Goal: Communication & Community: Answer question/provide support

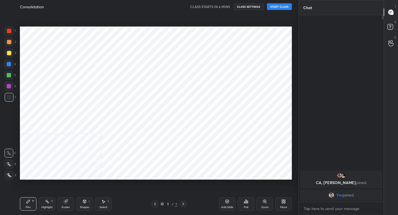
scroll to position [27446, 27349]
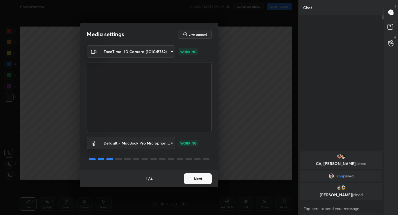
click at [195, 177] on button "Next" at bounding box center [198, 178] width 28 height 11
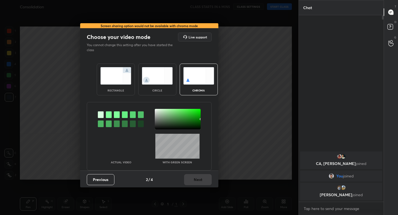
click at [118, 84] on img at bounding box center [115, 75] width 31 height 17
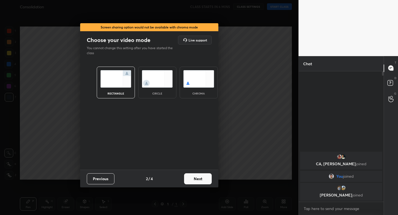
click at [201, 181] on button "Next" at bounding box center [198, 178] width 28 height 11
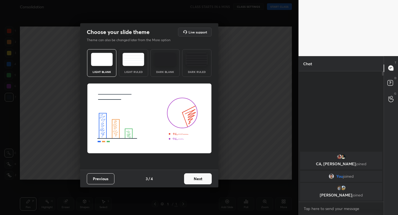
click at [142, 63] on img at bounding box center [133, 59] width 22 height 13
click at [198, 178] on button "Next" at bounding box center [198, 178] width 28 height 11
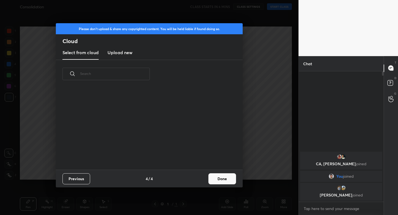
click at [218, 180] on button "Done" at bounding box center [222, 178] width 28 height 11
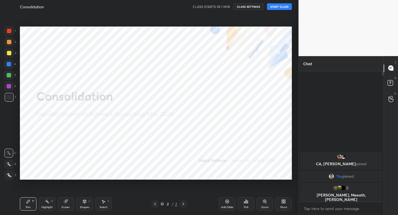
click at [278, 7] on button "START CLASS" at bounding box center [279, 6] width 25 height 7
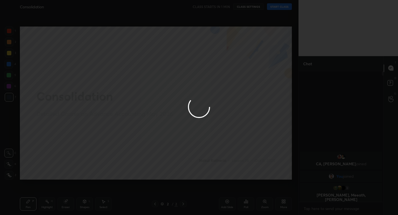
type textarea "x"
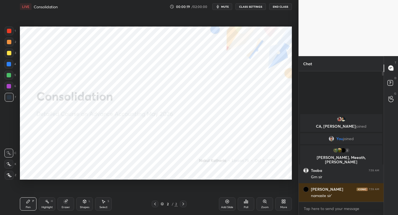
click at [224, 9] on button "mute" at bounding box center [222, 6] width 20 height 7
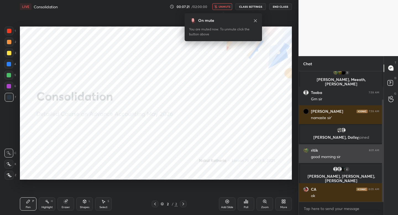
scroll to position [65, 0]
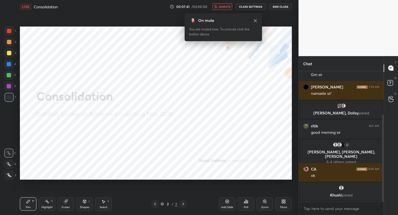
click at [221, 7] on span "unmute" at bounding box center [225, 7] width 12 height 4
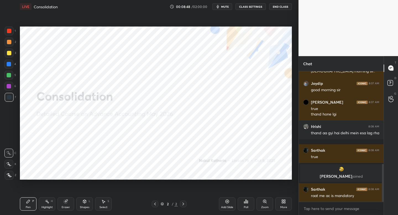
scroll to position [321, 0]
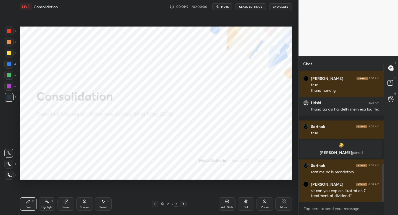
click at [226, 205] on div "Add Slide" at bounding box center [227, 203] width 17 height 13
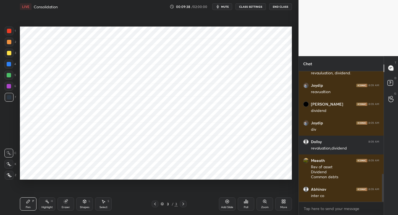
scroll to position [500, 0]
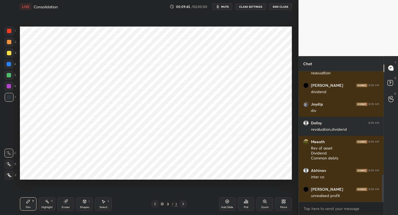
click at [10, 172] on div at bounding box center [9, 175] width 9 height 9
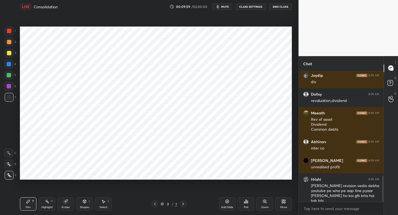
click at [70, 203] on div "Eraser" at bounding box center [65, 203] width 17 height 13
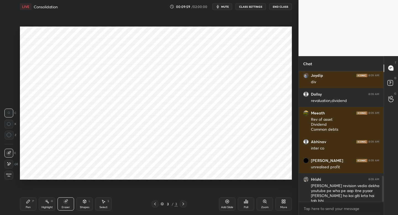
click at [83, 203] on icon at bounding box center [84, 201] width 4 height 4
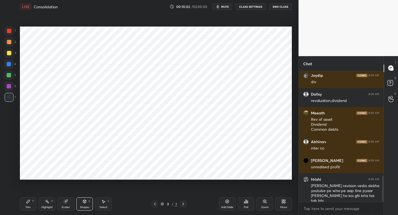
click at [28, 198] on div "Pen P Highlight H Eraser Shapes L Select S 3 / 3 Add Slide Poll Zoom More" at bounding box center [156, 204] width 272 height 22
click at [25, 197] on div "Pen P Highlight H Eraser Shapes L Select S 3 / 3 Add Slide Poll Zoom More" at bounding box center [156, 204] width 272 height 22
click at [30, 209] on div "Pen" at bounding box center [28, 207] width 5 height 3
click at [84, 201] on icon at bounding box center [84, 201] width 3 height 3
click at [10, 88] on div at bounding box center [8, 86] width 9 height 9
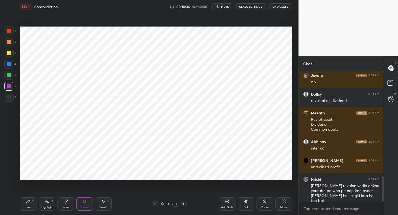
click at [32, 202] on div "Pen P" at bounding box center [28, 203] width 17 height 13
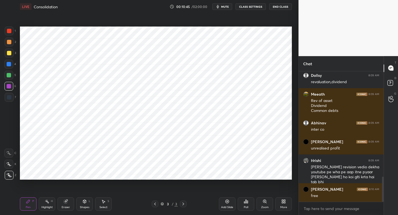
click at [11, 77] on div at bounding box center [8, 75] width 9 height 9
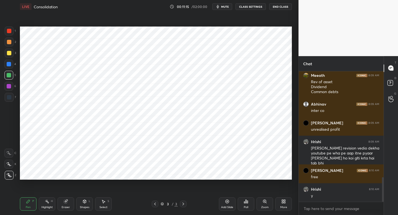
click at [10, 98] on div at bounding box center [9, 97] width 4 height 4
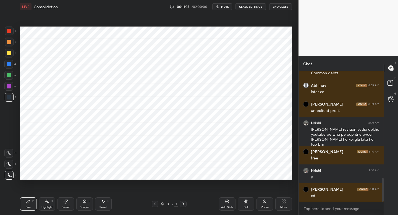
click at [10, 68] on div at bounding box center [8, 64] width 9 height 9
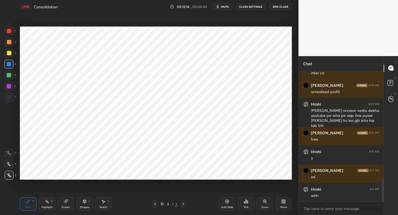
click at [224, 199] on div "Add Slide" at bounding box center [227, 203] width 17 height 13
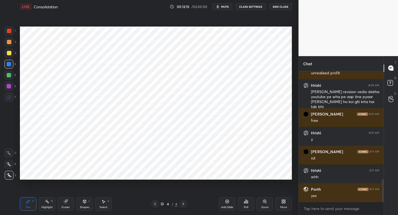
click at [13, 100] on div at bounding box center [9, 97] width 9 height 9
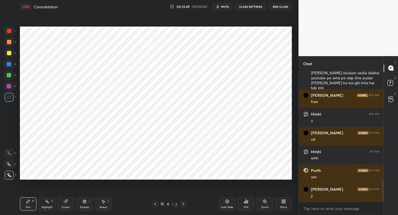
scroll to position [660, 0]
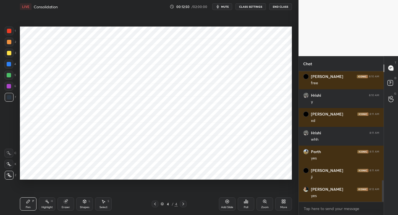
click at [13, 64] on div at bounding box center [8, 64] width 9 height 9
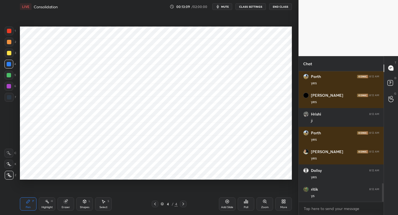
scroll to position [829, 0]
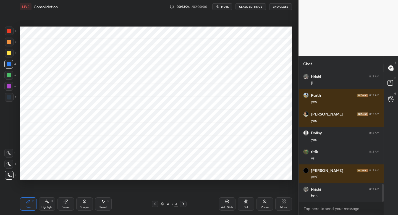
drag, startPoint x: 226, startPoint y: 206, endPoint x: 230, endPoint y: 206, distance: 3.9
click at [231, 206] on div "Add Slide" at bounding box center [227, 207] width 12 height 3
click at [10, 99] on div at bounding box center [9, 97] width 4 height 4
click at [83, 204] on div "Shapes L" at bounding box center [84, 203] width 17 height 13
click at [32, 202] on div "Pen P" at bounding box center [28, 203] width 17 height 13
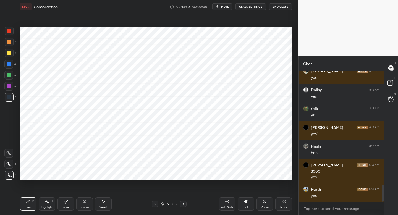
scroll to position [891, 0]
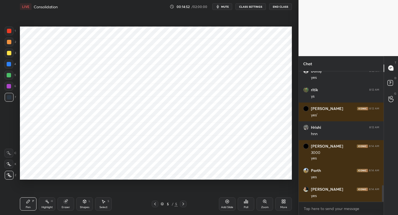
click at [227, 204] on div "Add Slide" at bounding box center [227, 203] width 17 height 13
click at [11, 32] on div at bounding box center [9, 31] width 9 height 9
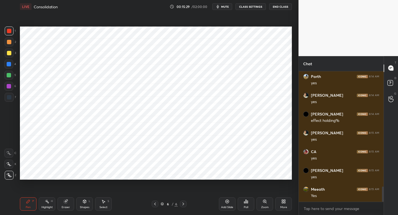
scroll to position [1004, 0]
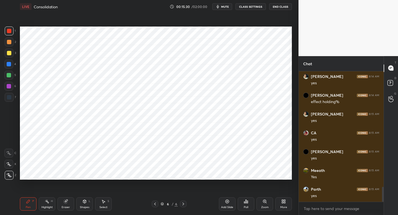
click at [10, 101] on div at bounding box center [9, 97] width 9 height 9
click at [90, 204] on div "Shapes L" at bounding box center [84, 203] width 17 height 13
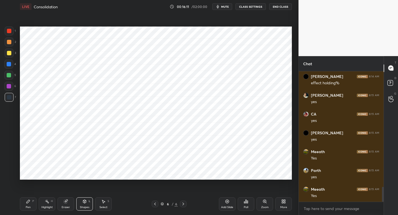
scroll to position [1041, 0]
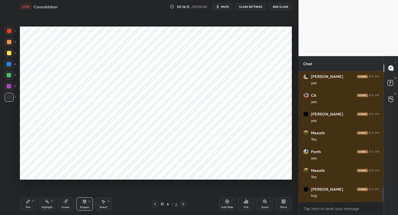
click at [31, 200] on div "Pen P" at bounding box center [28, 203] width 17 height 13
click at [17, 88] on div "1 2 3 4 5 6 7 C X Z C X Z E E Erase all H H" at bounding box center [9, 103] width 18 height 153
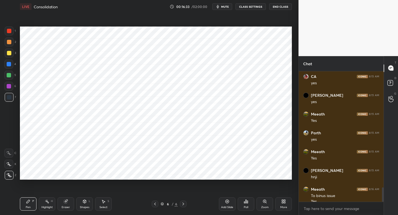
scroll to position [1066, 0]
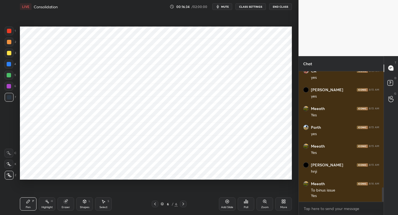
click at [222, 201] on div "Add Slide" at bounding box center [227, 203] width 17 height 13
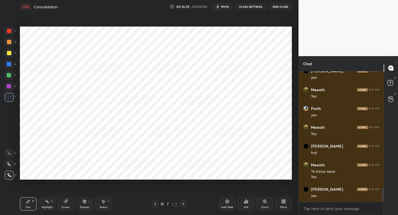
click at [13, 87] on div "6" at bounding box center [10, 86] width 12 height 9
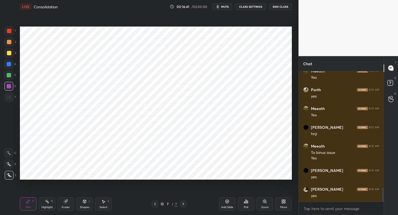
click at [84, 200] on icon at bounding box center [84, 201] width 4 height 4
click at [28, 202] on icon at bounding box center [28, 201] width 4 height 4
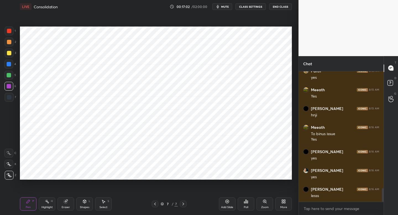
click at [15, 33] on div "1 2 3 4 5 6 7" at bounding box center [10, 65] width 12 height 77
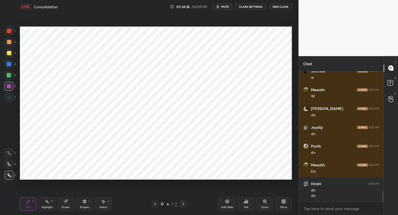
scroll to position [1509, 0]
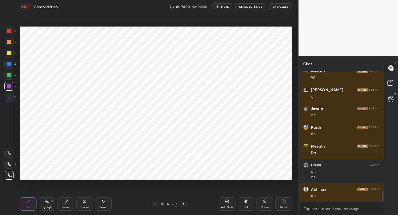
click at [225, 4] on button "mute" at bounding box center [222, 6] width 20 height 7
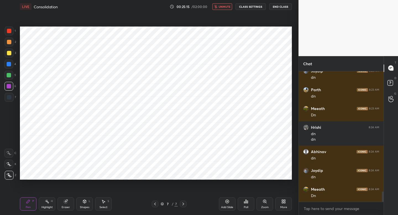
scroll to position [1565, 0]
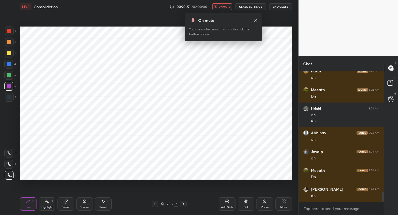
click at [225, 4] on button "unmute" at bounding box center [222, 6] width 20 height 7
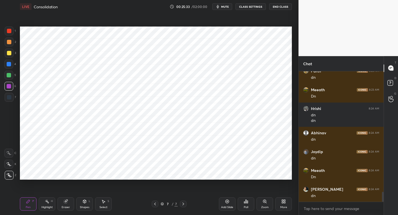
scroll to position [1584, 0]
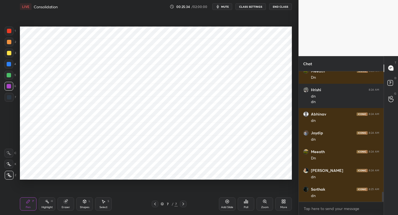
click at [288, 203] on div "More" at bounding box center [283, 203] width 17 height 13
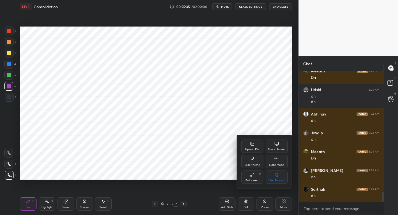
click at [255, 150] on div "Upload File" at bounding box center [252, 149] width 14 height 3
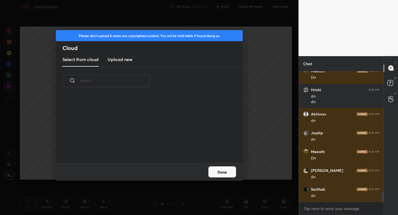
scroll to position [68, 177]
click at [128, 59] on h3 "Upload new" at bounding box center [119, 59] width 25 height 7
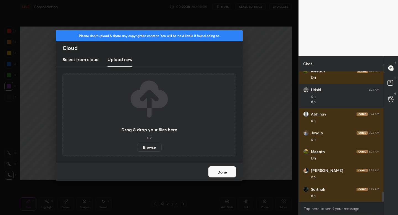
click at [150, 147] on label "Browse" at bounding box center [149, 147] width 25 height 9
click at [137, 147] on input "Browse" at bounding box center [137, 147] width 0 height 9
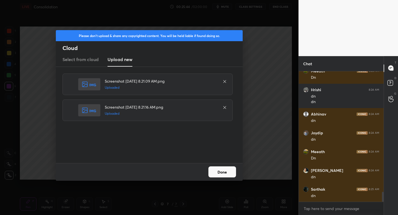
scroll to position [1603, 0]
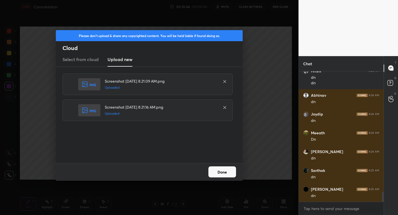
click at [219, 172] on button "Done" at bounding box center [222, 171] width 28 height 11
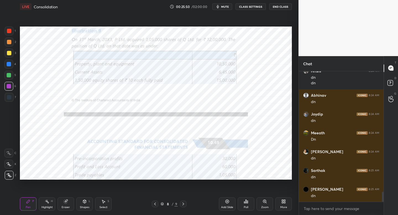
click at [10, 32] on div at bounding box center [9, 31] width 4 height 4
click at [84, 204] on div "Shapes L" at bounding box center [84, 203] width 17 height 13
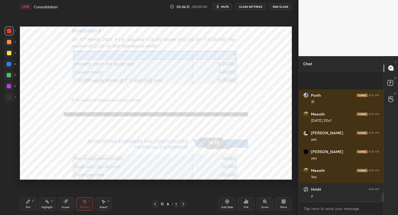
scroll to position [1753, 0]
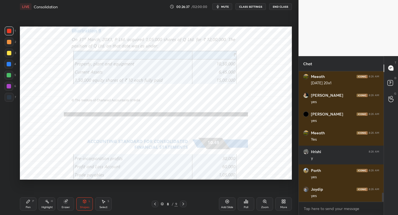
click at [183, 204] on icon at bounding box center [183, 204] width 4 height 4
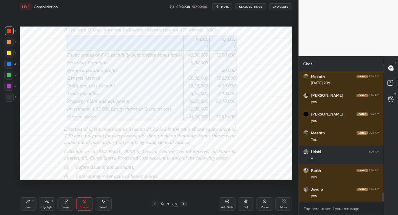
click at [33, 204] on div "Pen P" at bounding box center [28, 203] width 17 height 13
click at [85, 203] on div "Shapes L" at bounding box center [84, 203] width 17 height 13
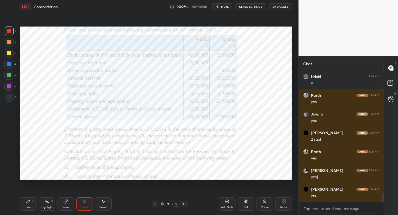
scroll to position [1847, 0]
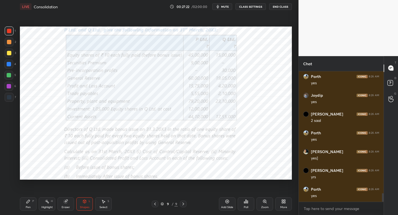
click at [31, 202] on div "Pen P" at bounding box center [28, 203] width 17 height 13
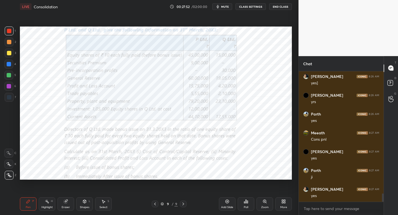
click at [225, 204] on div "Add Slide" at bounding box center [227, 203] width 17 height 13
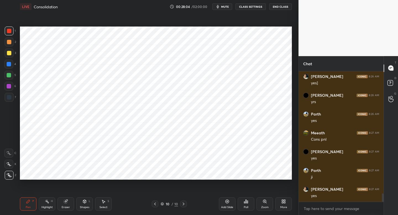
click at [10, 97] on div at bounding box center [9, 97] width 4 height 4
click at [156, 203] on icon at bounding box center [155, 204] width 4 height 4
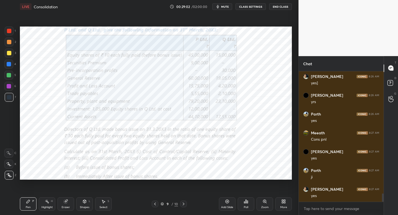
click at [154, 203] on icon at bounding box center [155, 204] width 4 height 4
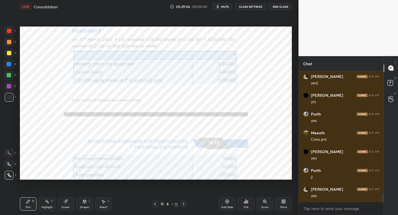
click at [182, 204] on icon at bounding box center [183, 204] width 4 height 4
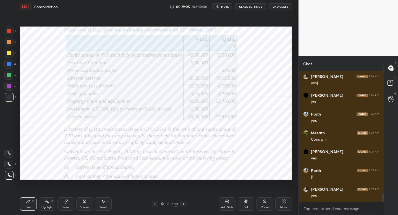
click at [182, 205] on icon at bounding box center [183, 204] width 4 height 4
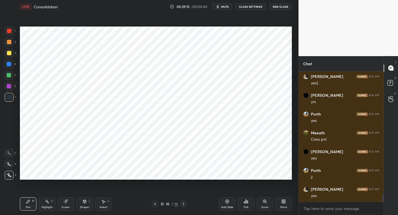
scroll to position [1941, 0]
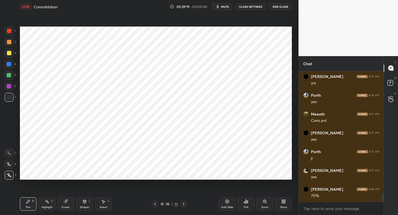
click at [154, 206] on icon at bounding box center [155, 204] width 4 height 4
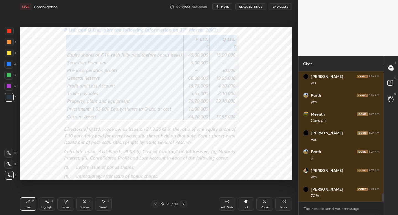
click at [156, 204] on icon at bounding box center [155, 204] width 4 height 4
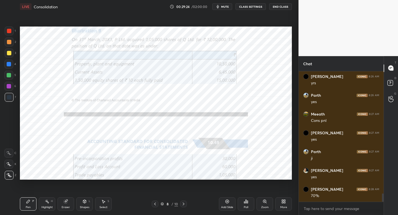
click at [183, 204] on icon at bounding box center [183, 204] width 4 height 4
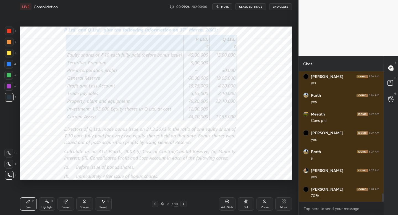
click at [183, 204] on icon at bounding box center [183, 204] width 4 height 4
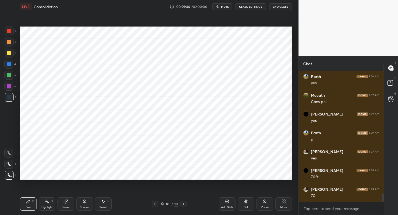
scroll to position [1979, 0]
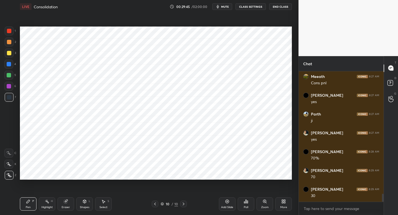
click at [13, 86] on div at bounding box center [8, 86] width 9 height 9
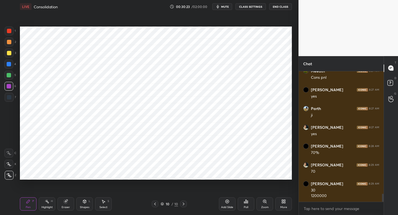
click at [224, 200] on div "Add Slide" at bounding box center [227, 203] width 17 height 13
click at [11, 98] on div at bounding box center [9, 97] width 9 height 9
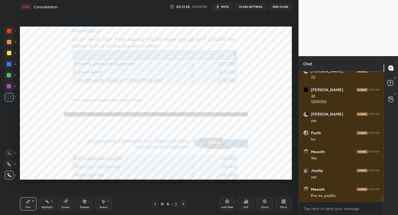
scroll to position [2097, 0]
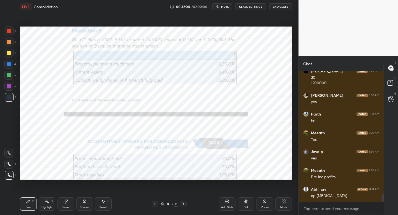
click at [184, 202] on icon at bounding box center [183, 204] width 4 height 4
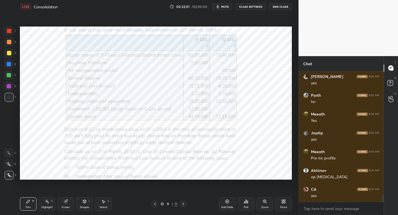
click at [181, 203] on icon at bounding box center [183, 204] width 4 height 4
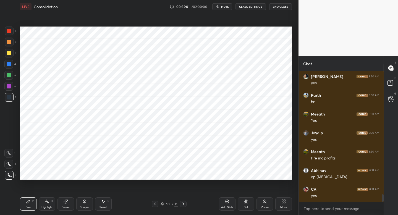
scroll to position [2134, 0]
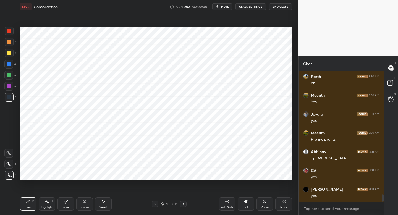
click at [182, 206] on div at bounding box center [183, 204] width 7 height 7
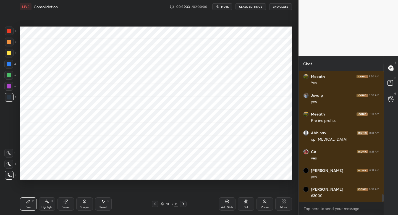
scroll to position [2159, 0]
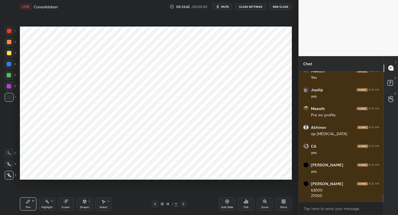
click at [10, 44] on div at bounding box center [9, 42] width 4 height 4
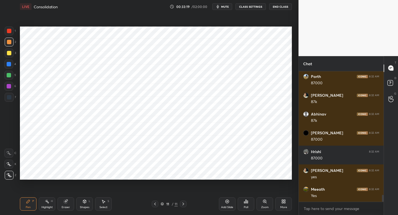
scroll to position [2346, 0]
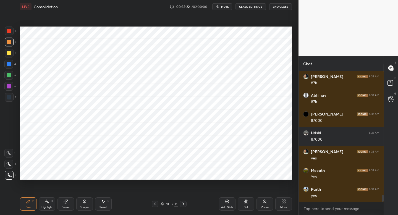
click at [223, 199] on div "Add Slide" at bounding box center [227, 203] width 17 height 13
click at [10, 35] on div at bounding box center [9, 31] width 9 height 9
click at [86, 206] on div "Shapes" at bounding box center [84, 207] width 9 height 3
click at [33, 200] on div "P" at bounding box center [33, 201] width 2 height 3
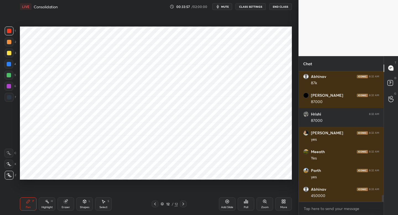
scroll to position [2384, 0]
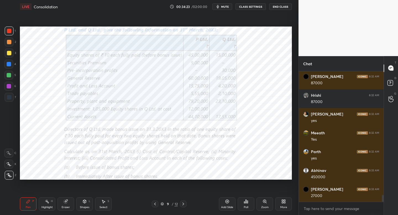
click at [184, 205] on icon at bounding box center [183, 204] width 4 height 4
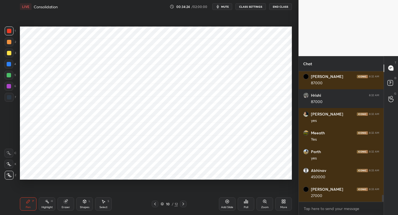
click at [183, 204] on icon at bounding box center [183, 204] width 4 height 4
click at [184, 204] on icon at bounding box center [183, 204] width 4 height 4
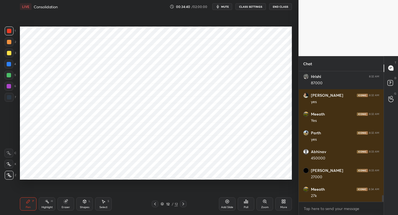
click at [11, 96] on div at bounding box center [9, 97] width 9 height 9
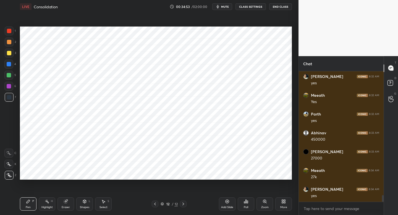
scroll to position [2440, 0]
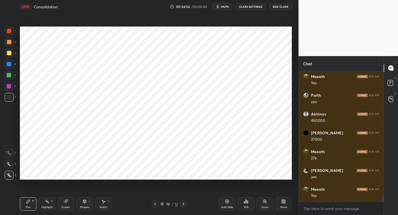
click at [225, 203] on div "Add Slide" at bounding box center [227, 203] width 17 height 13
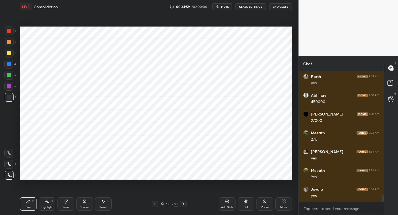
click at [184, 203] on icon at bounding box center [183, 204] width 4 height 4
click at [183, 204] on icon at bounding box center [183, 204] width 4 height 4
click at [154, 203] on icon at bounding box center [155, 204] width 4 height 4
click at [156, 203] on icon at bounding box center [155, 204] width 4 height 4
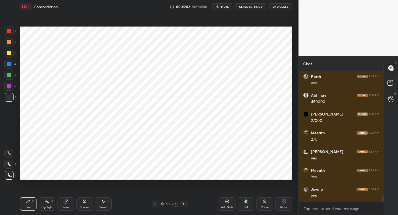
click at [156, 204] on icon at bounding box center [155, 204] width 4 height 4
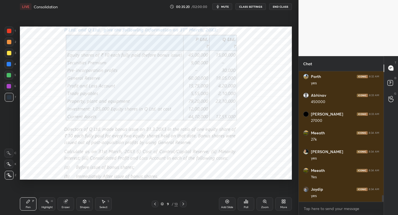
click at [182, 207] on div "Pen P Highlight H Eraser Shapes L Select S 9 / 13 Add Slide Poll Zoom More" at bounding box center [156, 204] width 272 height 22
click at [184, 204] on icon at bounding box center [183, 204] width 4 height 4
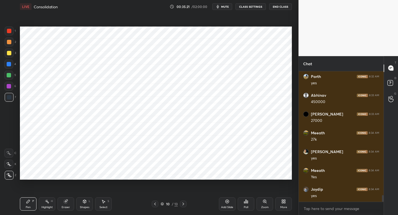
click at [184, 204] on icon at bounding box center [183, 204] width 4 height 4
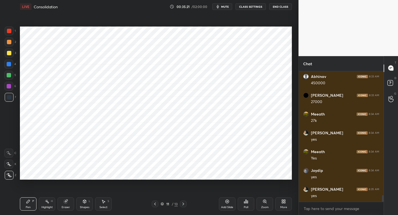
click at [184, 204] on icon at bounding box center [183, 204] width 4 height 4
click at [185, 205] on icon at bounding box center [183, 204] width 4 height 4
click at [85, 203] on icon at bounding box center [84, 201] width 4 height 4
click at [30, 206] on div "Pen" at bounding box center [28, 207] width 5 height 3
click at [156, 206] on div at bounding box center [155, 204] width 7 height 7
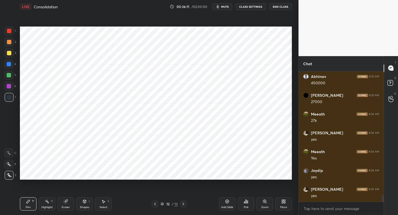
click at [154, 204] on icon at bounding box center [155, 204] width 4 height 4
click at [155, 205] on icon at bounding box center [155, 204] width 4 height 4
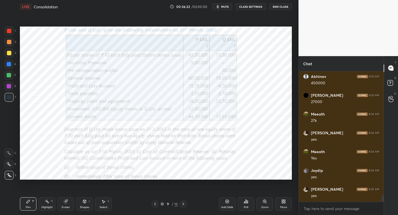
click at [185, 204] on icon at bounding box center [183, 204] width 4 height 4
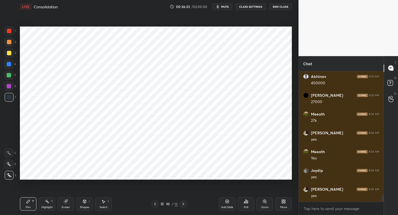
click at [186, 206] on div at bounding box center [183, 204] width 7 height 7
click at [188, 207] on div "Pen P Highlight H Eraser Shapes L Select S 11 / 13 Add Slide Poll Zoom More" at bounding box center [156, 204] width 272 height 22
click at [185, 204] on icon at bounding box center [183, 204] width 4 height 4
click at [184, 204] on icon at bounding box center [183, 204] width 4 height 4
click at [157, 204] on icon at bounding box center [155, 204] width 4 height 4
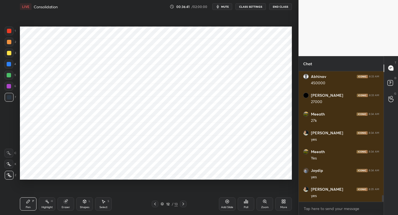
click at [155, 205] on icon at bounding box center [155, 204] width 4 height 4
click at [156, 206] on icon at bounding box center [155, 204] width 4 height 4
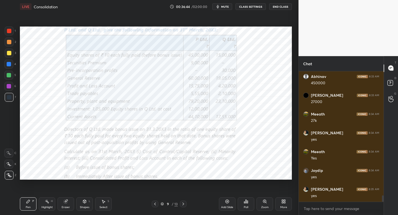
scroll to position [2497, 0]
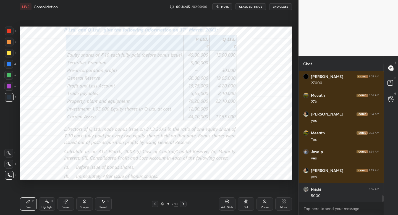
click at [184, 204] on icon at bounding box center [183, 204] width 4 height 4
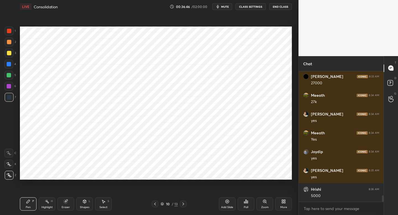
click at [184, 203] on icon at bounding box center [183, 204] width 4 height 4
click at [184, 204] on icon at bounding box center [183, 204] width 4 height 4
click at [185, 205] on icon at bounding box center [183, 204] width 4 height 4
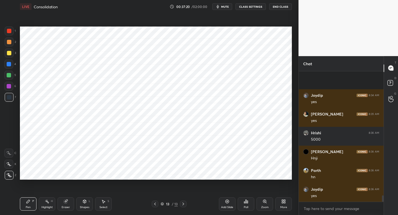
scroll to position [2591, 0]
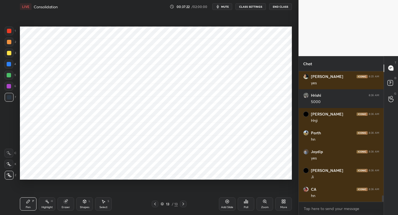
click at [155, 202] on icon at bounding box center [155, 204] width 4 height 4
click at [155, 203] on icon at bounding box center [155, 204] width 4 height 4
click at [154, 205] on icon at bounding box center [155, 204] width 4 height 4
click at [155, 204] on icon at bounding box center [155, 204] width 4 height 4
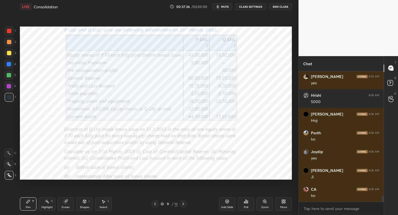
click at [183, 204] on icon at bounding box center [183, 204] width 4 height 4
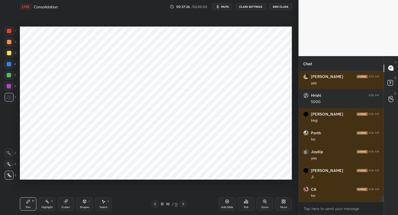
click at [183, 204] on icon at bounding box center [183, 204] width 4 height 4
click at [183, 203] on icon at bounding box center [183, 203] width 2 height 3
click at [184, 204] on icon at bounding box center [183, 204] width 4 height 4
click at [10, 67] on div at bounding box center [8, 64] width 9 height 9
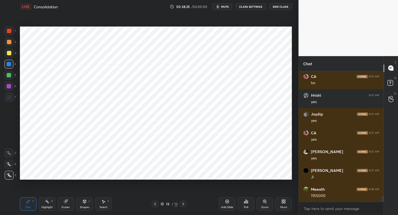
scroll to position [2722, 0]
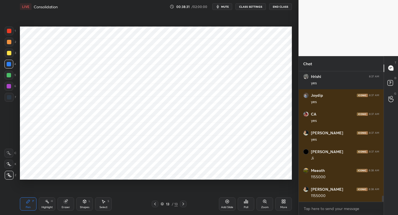
click at [154, 202] on icon at bounding box center [155, 204] width 4 height 4
click at [155, 204] on icon at bounding box center [155, 204] width 4 height 4
click at [154, 204] on icon at bounding box center [155, 204] width 4 height 4
click at [155, 204] on icon at bounding box center [155, 203] width 2 height 3
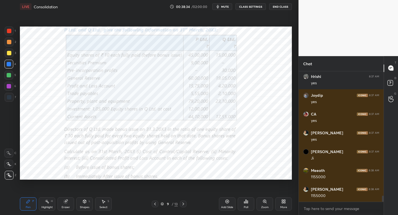
click at [154, 204] on icon at bounding box center [155, 204] width 4 height 4
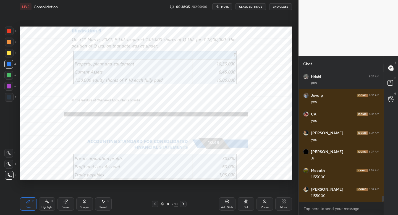
click at [185, 202] on icon at bounding box center [183, 204] width 4 height 4
click at [184, 203] on icon at bounding box center [183, 204] width 4 height 4
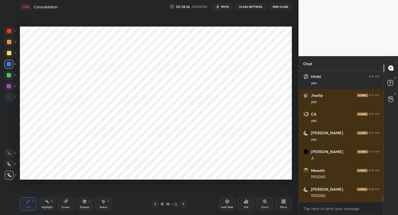
click at [184, 203] on icon at bounding box center [183, 204] width 4 height 4
click at [155, 204] on icon at bounding box center [155, 204] width 4 height 4
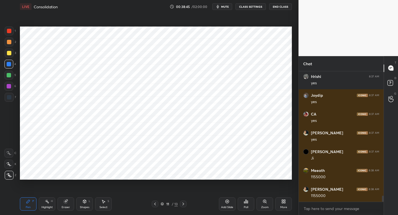
click at [155, 204] on icon at bounding box center [155, 204] width 4 height 4
click at [156, 204] on icon at bounding box center [155, 204] width 4 height 4
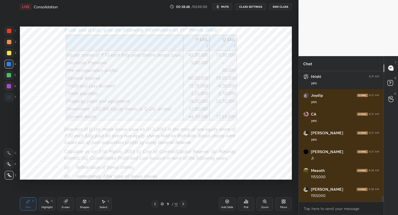
click at [182, 204] on icon at bounding box center [183, 204] width 4 height 4
click at [183, 204] on icon at bounding box center [183, 204] width 4 height 4
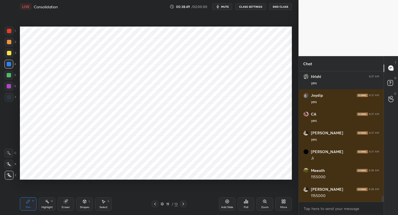
click at [183, 204] on icon at bounding box center [183, 204] width 4 height 4
click at [12, 80] on div "5" at bounding box center [10, 76] width 12 height 11
click at [228, 202] on icon at bounding box center [227, 201] width 4 height 4
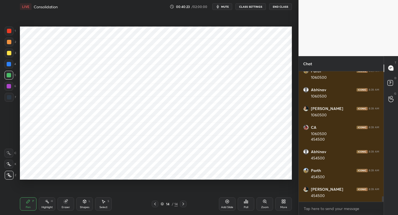
scroll to position [3028, 0]
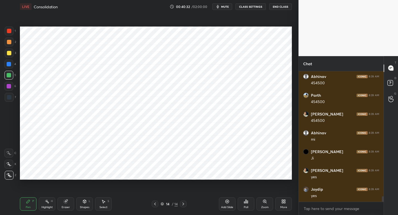
click at [10, 98] on div at bounding box center [9, 97] width 4 height 4
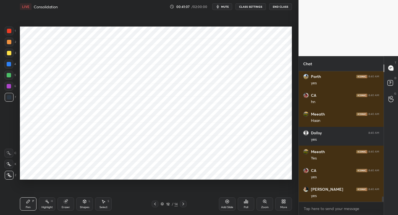
scroll to position [3197, 0]
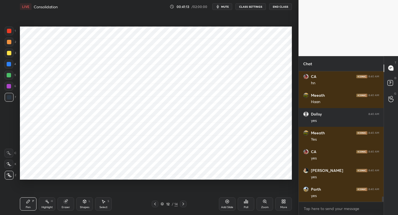
click at [12, 88] on div at bounding box center [8, 86] width 9 height 9
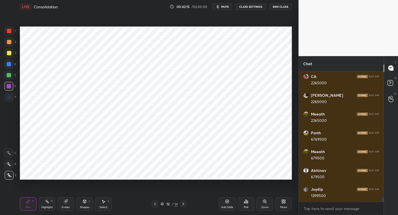
scroll to position [3404, 0]
click at [226, 201] on icon at bounding box center [227, 201] width 4 height 4
click at [10, 99] on div at bounding box center [9, 97] width 9 height 9
click at [86, 203] on div "Shapes L" at bounding box center [84, 203] width 17 height 13
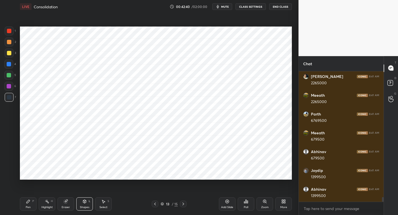
click at [29, 199] on div "Pen P" at bounding box center [28, 203] width 17 height 13
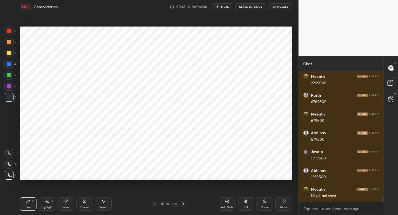
click at [63, 199] on div "Eraser" at bounding box center [65, 203] width 17 height 13
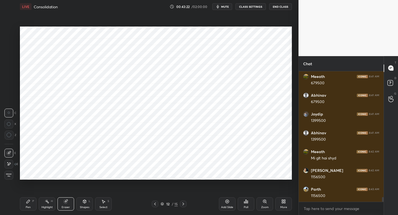
scroll to position [3479, 0]
click at [26, 201] on div "Pen P" at bounding box center [28, 203] width 17 height 13
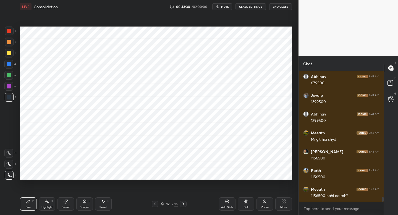
click at [184, 203] on icon at bounding box center [183, 204] width 4 height 4
click at [154, 204] on icon at bounding box center [155, 204] width 4 height 4
click at [157, 203] on div at bounding box center [155, 204] width 7 height 7
click at [156, 203] on div at bounding box center [155, 204] width 7 height 7
click at [156, 203] on icon at bounding box center [155, 204] width 4 height 4
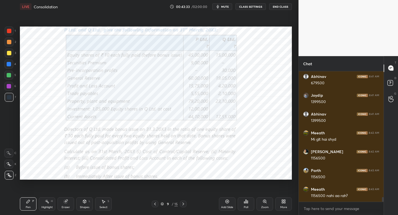
click at [155, 203] on icon at bounding box center [155, 204] width 4 height 4
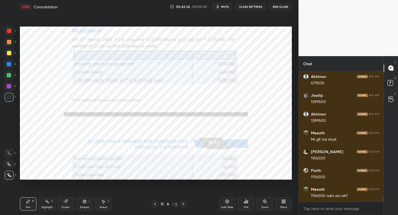
click at [156, 204] on icon at bounding box center [155, 204] width 4 height 4
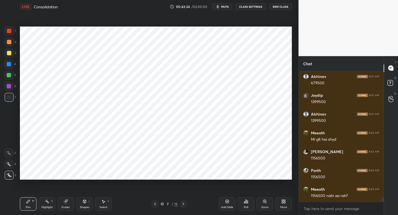
click at [183, 203] on icon at bounding box center [183, 204] width 4 height 4
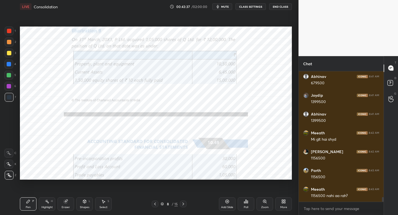
click at [185, 204] on icon at bounding box center [183, 204] width 4 height 4
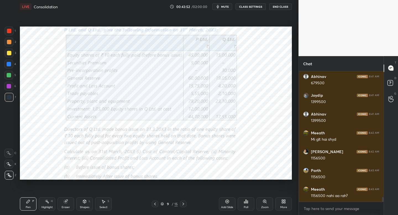
click at [186, 206] on div "9 / 15" at bounding box center [168, 204] width 99 height 7
click at [184, 204] on icon at bounding box center [183, 204] width 4 height 4
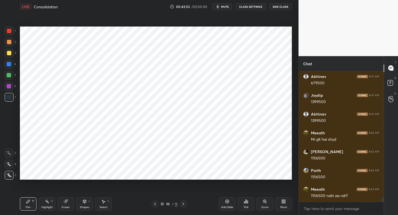
click at [183, 204] on icon at bounding box center [183, 204] width 4 height 4
click at [185, 204] on icon at bounding box center [183, 204] width 4 height 4
click at [155, 202] on icon at bounding box center [155, 203] width 2 height 3
click at [183, 204] on icon at bounding box center [183, 204] width 4 height 4
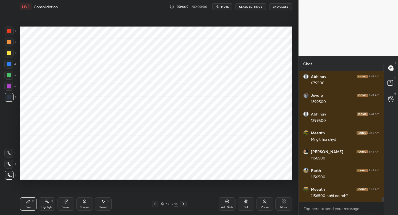
click at [154, 206] on icon at bounding box center [155, 204] width 4 height 4
click at [184, 206] on div at bounding box center [183, 204] width 7 height 7
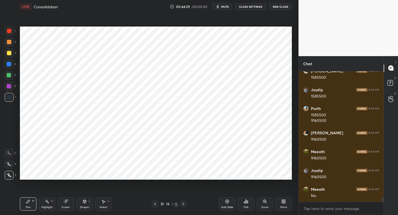
scroll to position [3672, 0]
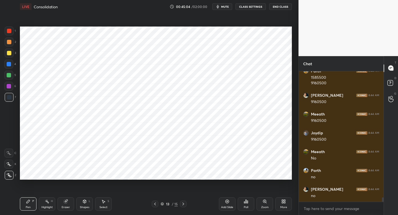
click at [228, 202] on icon at bounding box center [227, 201] width 4 height 4
click at [12, 33] on div at bounding box center [9, 31] width 9 height 9
click at [11, 67] on div at bounding box center [8, 64] width 9 height 9
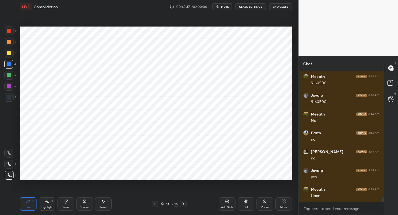
scroll to position [3729, 0]
click at [12, 87] on div at bounding box center [8, 86] width 9 height 9
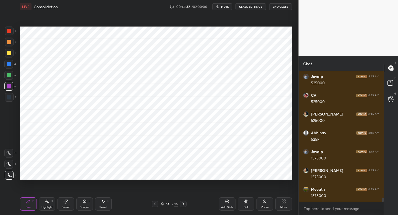
scroll to position [3898, 0]
click at [154, 201] on div at bounding box center [155, 204] width 7 height 7
click at [156, 203] on icon at bounding box center [155, 204] width 4 height 4
click at [154, 203] on icon at bounding box center [155, 204] width 4 height 4
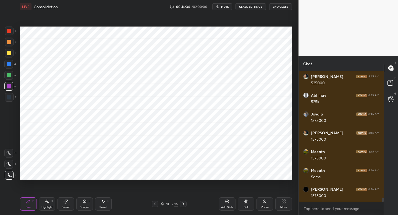
click at [186, 202] on div "11 / 16" at bounding box center [168, 204] width 99 height 7
click at [185, 202] on div at bounding box center [183, 204] width 7 height 7
click at [183, 202] on icon at bounding box center [183, 204] width 4 height 4
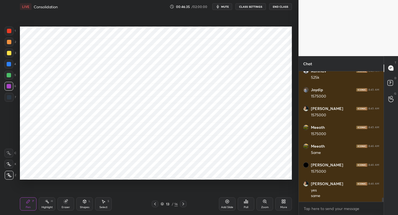
click at [184, 203] on icon at bounding box center [183, 204] width 4 height 4
click at [14, 102] on div "1 2 3 4 5 6 7" at bounding box center [10, 65] width 12 height 77
click at [13, 101] on div "7" at bounding box center [10, 97] width 11 height 9
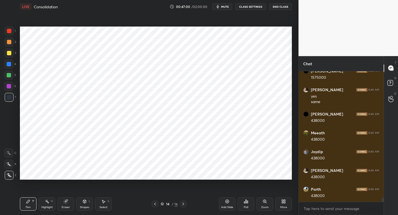
scroll to position [4054, 0]
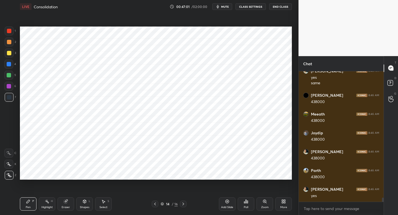
click at [228, 200] on icon at bounding box center [227, 201] width 4 height 4
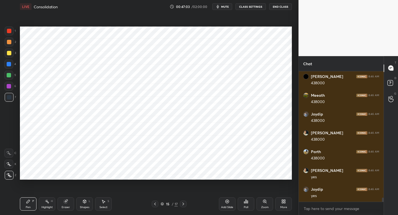
click at [12, 28] on div at bounding box center [9, 31] width 9 height 9
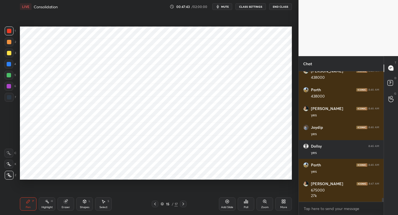
scroll to position [4153, 0]
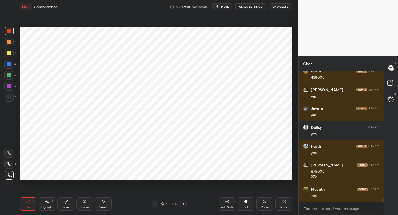
click at [181, 204] on icon at bounding box center [183, 204] width 4 height 4
click at [183, 204] on icon at bounding box center [183, 204] width 4 height 4
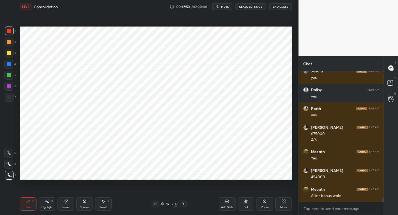
scroll to position [4210, 0]
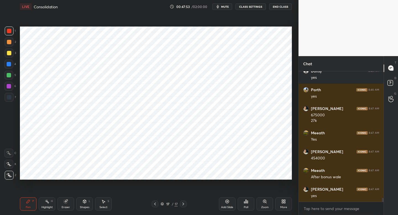
click at [153, 206] on icon at bounding box center [155, 204] width 4 height 4
click at [152, 206] on div at bounding box center [155, 204] width 7 height 7
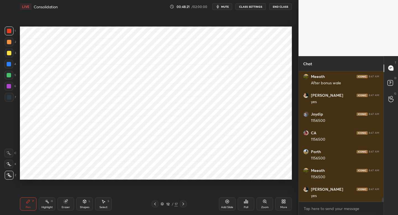
scroll to position [4322, 0]
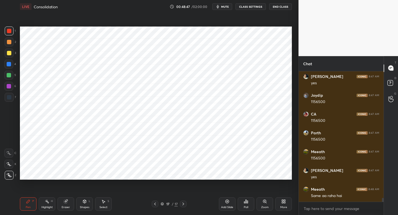
click at [228, 200] on icon at bounding box center [227, 201] width 4 height 4
click at [11, 97] on div at bounding box center [9, 97] width 9 height 9
click at [12, 32] on div at bounding box center [9, 31] width 9 height 9
click at [11, 65] on div at bounding box center [8, 64] width 9 height 9
click at [13, 88] on div at bounding box center [8, 86] width 9 height 9
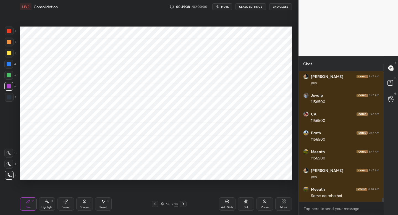
scroll to position [4341, 0]
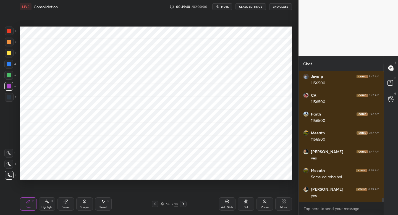
click at [14, 99] on div "7" at bounding box center [10, 97] width 11 height 9
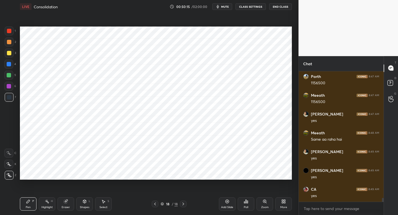
scroll to position [4384, 0]
click at [227, 206] on div "Add Slide" at bounding box center [227, 207] width 12 height 3
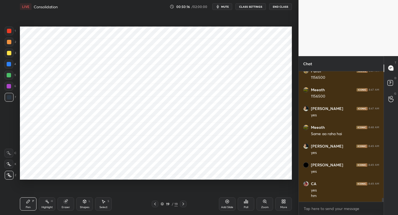
scroll to position [4403, 0]
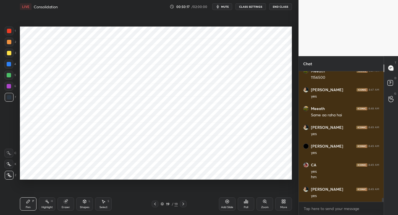
click at [7, 86] on div at bounding box center [9, 86] width 4 height 4
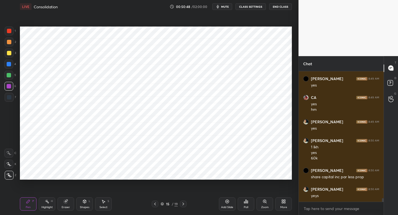
scroll to position [4489, 0]
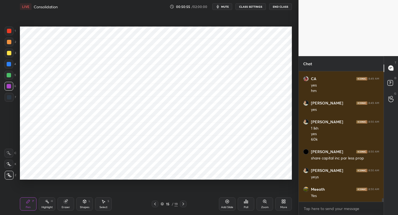
click at [184, 204] on icon at bounding box center [183, 204] width 4 height 4
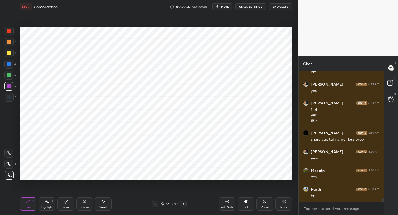
click at [155, 206] on icon at bounding box center [155, 204] width 4 height 4
click at [226, 202] on icon at bounding box center [227, 201] width 4 height 4
click at [15, 99] on div "7" at bounding box center [10, 97] width 11 height 9
click at [12, 34] on div at bounding box center [9, 31] width 9 height 9
click at [11, 64] on div at bounding box center [8, 64] width 9 height 9
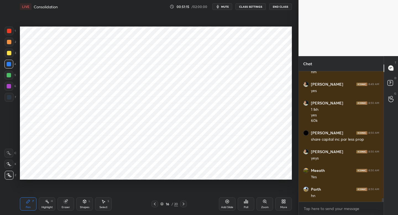
click at [154, 204] on icon at bounding box center [155, 203] width 2 height 3
click at [154, 204] on icon at bounding box center [154, 204] width 4 height 4
click at [154, 205] on icon at bounding box center [154, 204] width 4 height 4
click at [184, 204] on icon at bounding box center [183, 204] width 4 height 4
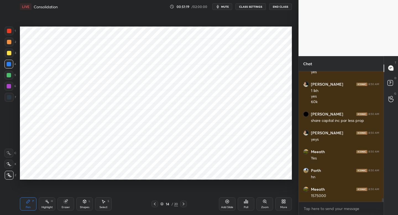
click at [154, 202] on icon at bounding box center [154, 204] width 4 height 4
click at [181, 204] on icon at bounding box center [183, 204] width 4 height 4
click at [182, 205] on icon at bounding box center [183, 204] width 4 height 4
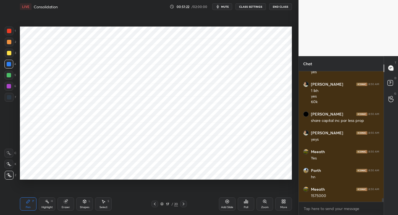
click at [153, 202] on icon at bounding box center [154, 204] width 4 height 4
click at [154, 203] on icon at bounding box center [154, 204] width 4 height 4
click at [154, 204] on icon at bounding box center [154, 204] width 4 height 4
click at [181, 204] on icon at bounding box center [183, 204] width 4 height 4
click at [183, 203] on icon at bounding box center [183, 204] width 4 height 4
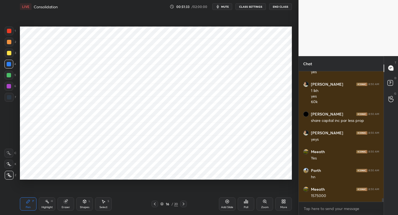
click at [183, 203] on icon at bounding box center [184, 203] width 2 height 3
click at [184, 204] on icon at bounding box center [183, 204] width 4 height 4
click at [156, 203] on icon at bounding box center [154, 204] width 4 height 4
click at [157, 203] on div at bounding box center [154, 204] width 7 height 7
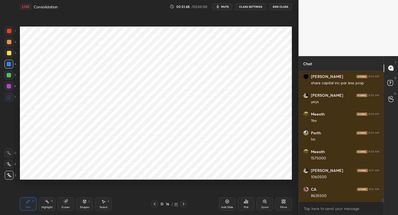
scroll to position [4583, 0]
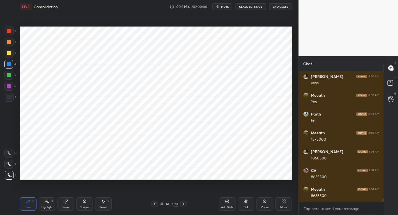
click at [184, 202] on icon at bounding box center [183, 204] width 4 height 4
click at [183, 202] on icon at bounding box center [183, 204] width 4 height 4
click at [228, 205] on div "Add Slide" at bounding box center [227, 203] width 17 height 13
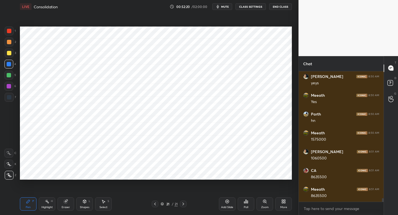
click at [14, 33] on div "1" at bounding box center [10, 31] width 11 height 9
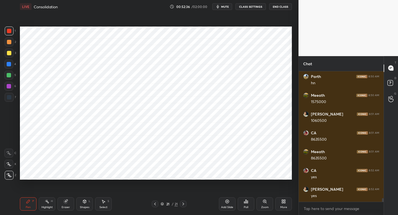
scroll to position [4639, 0]
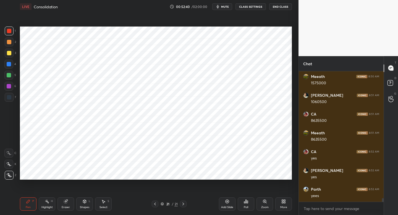
click at [11, 43] on div at bounding box center [9, 42] width 9 height 9
click at [9, 101] on div at bounding box center [9, 97] width 9 height 9
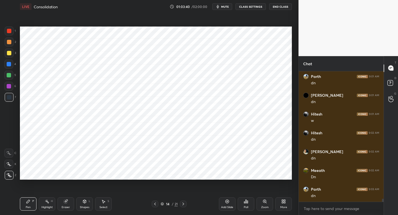
scroll to position [5509, 0]
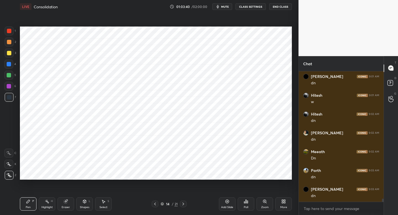
click at [226, 5] on span "mute" at bounding box center [225, 7] width 8 height 4
click at [226, 5] on span "unmute" at bounding box center [225, 7] width 12 height 4
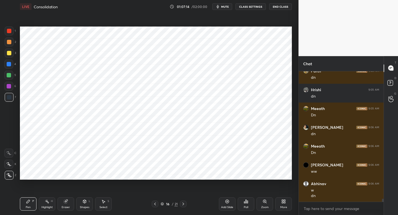
scroll to position [5702, 0]
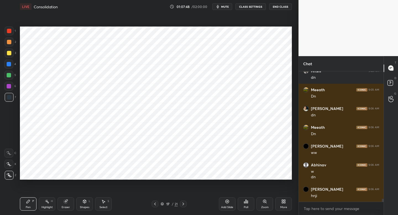
click at [222, 6] on button "mute" at bounding box center [222, 6] width 20 height 7
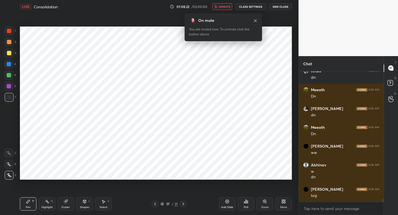
click at [223, 6] on span "unmute" at bounding box center [225, 7] width 12 height 4
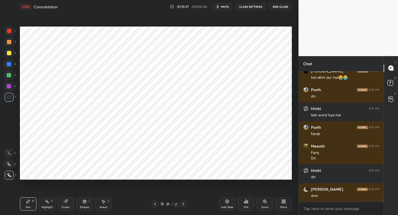
scroll to position [6290, 0]
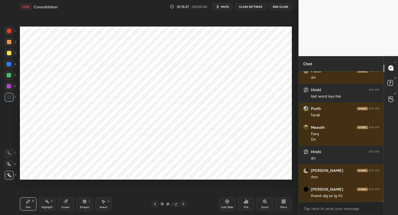
click at [284, 204] on div "More" at bounding box center [283, 203] width 17 height 13
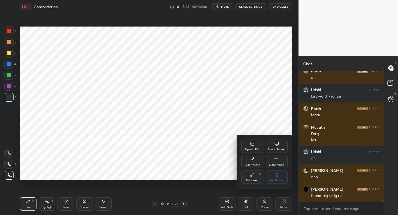
click at [249, 145] on div "Upload File" at bounding box center [252, 146] width 22 height 13
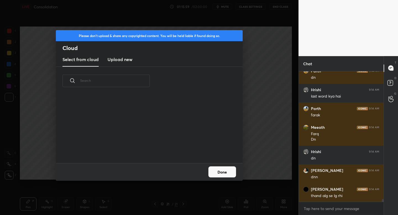
scroll to position [68, 177]
click at [121, 64] on new "Upload new" at bounding box center [119, 60] width 25 height 14
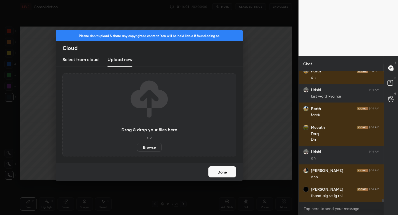
click at [149, 149] on label "Browse" at bounding box center [149, 147] width 25 height 9
click at [137, 149] on input "Browse" at bounding box center [137, 147] width 0 height 9
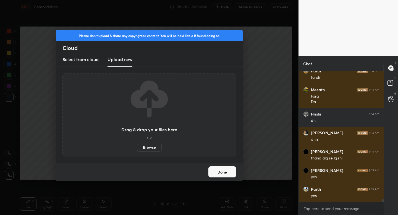
scroll to position [6347, 0]
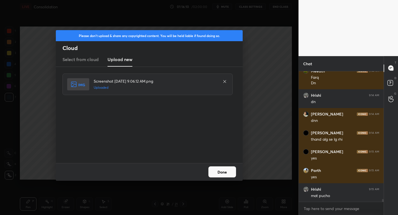
click at [222, 172] on button "Done" at bounding box center [222, 171] width 28 height 11
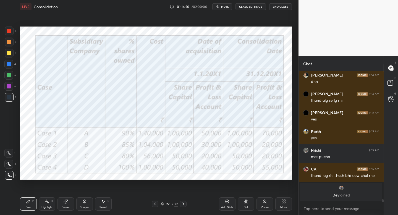
scroll to position [5003, 0]
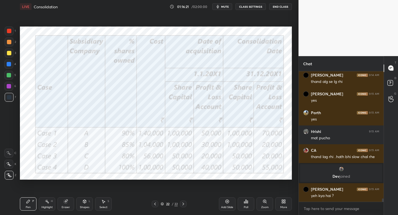
click at [9, 32] on div at bounding box center [9, 31] width 4 height 4
click at [225, 206] on div "Add Slide" at bounding box center [227, 207] width 12 height 3
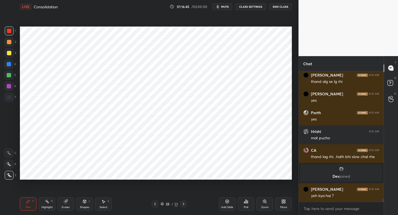
click at [12, 98] on div at bounding box center [9, 97] width 9 height 9
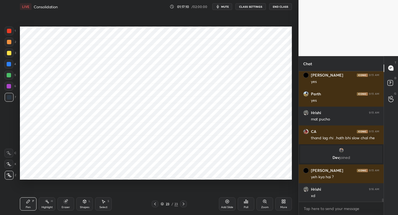
scroll to position [5041, 0]
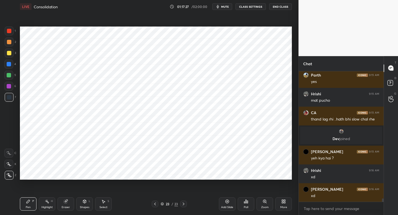
click at [90, 203] on div "Shapes L" at bounding box center [84, 203] width 17 height 13
click at [34, 206] on div "Pen P" at bounding box center [28, 203] width 17 height 13
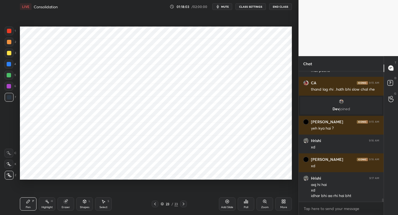
scroll to position [5095, 0]
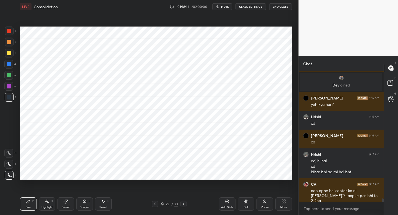
click at [154, 203] on icon at bounding box center [155, 204] width 4 height 4
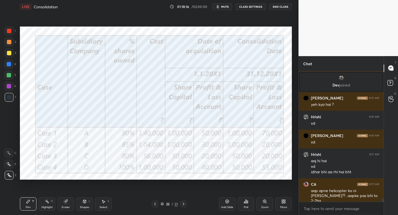
click at [185, 204] on div at bounding box center [183, 204] width 7 height 7
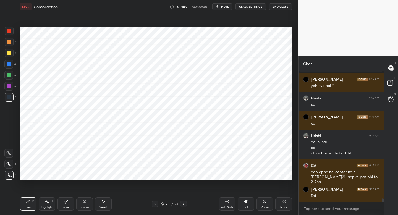
scroll to position [5132, 0]
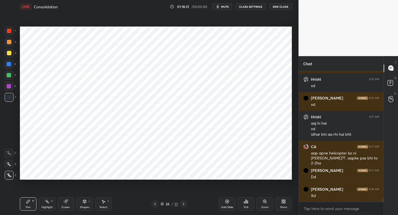
click at [87, 203] on div "Shapes L" at bounding box center [84, 203] width 17 height 13
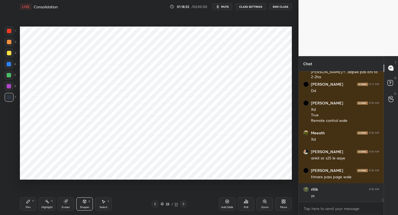
scroll to position [5237, 0]
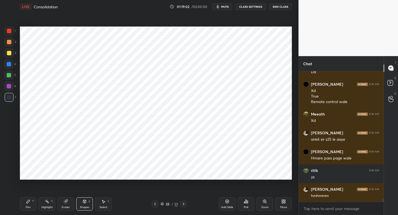
click at [154, 206] on div at bounding box center [155, 204] width 7 height 7
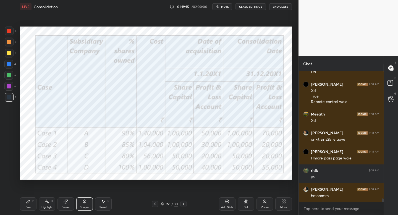
click at [184, 203] on icon at bounding box center [183, 204] width 4 height 4
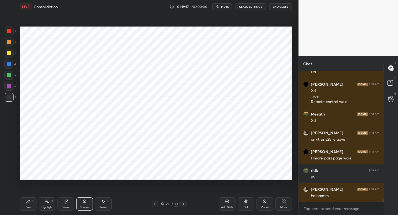
click at [31, 200] on div "Pen P" at bounding box center [28, 203] width 17 height 13
click at [154, 204] on icon at bounding box center [155, 204] width 4 height 4
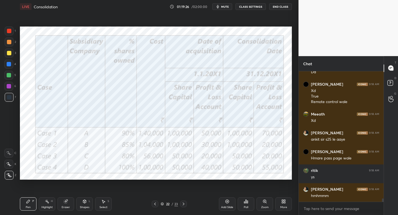
click at [182, 204] on icon at bounding box center [183, 204] width 4 height 4
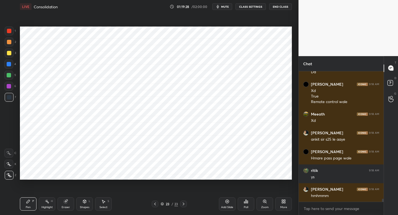
scroll to position [5256, 0]
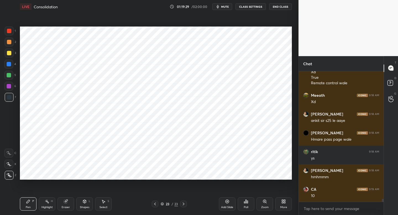
click at [154, 204] on icon at bounding box center [155, 204] width 4 height 4
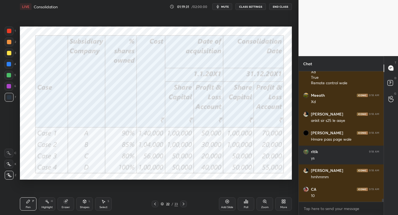
click at [183, 204] on icon at bounding box center [183, 204] width 4 height 4
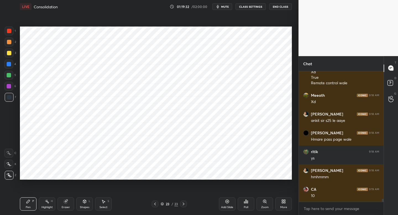
scroll to position [5290, 0]
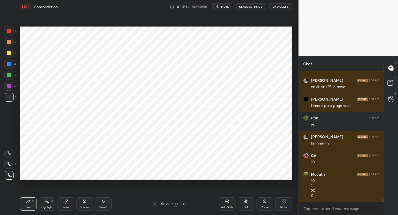
click at [156, 203] on icon at bounding box center [155, 204] width 4 height 4
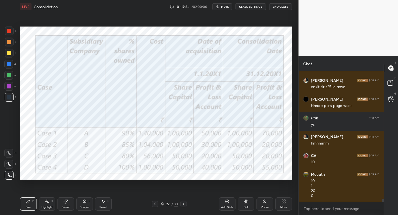
scroll to position [5323, 0]
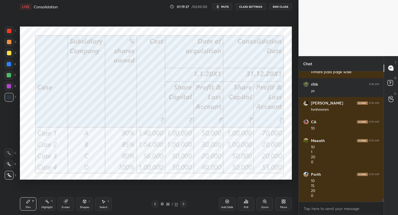
click at [184, 204] on icon at bounding box center [183, 204] width 4 height 4
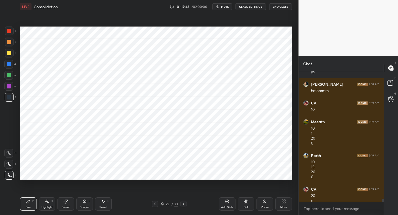
scroll to position [5348, 0]
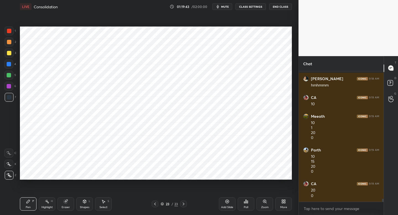
click at [84, 204] on div "Shapes L" at bounding box center [84, 203] width 17 height 13
click at [25, 206] on div "Pen P" at bounding box center [28, 203] width 17 height 13
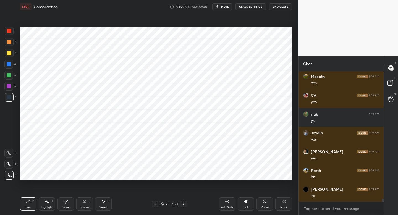
scroll to position [5498, 0]
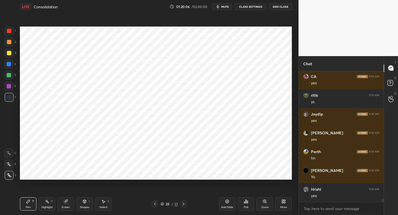
click at [11, 34] on div at bounding box center [9, 31] width 9 height 9
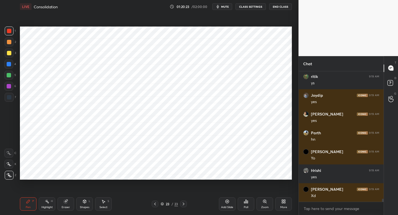
click at [88, 202] on div "Shapes L" at bounding box center [84, 203] width 17 height 13
click at [35, 202] on div "Pen P" at bounding box center [28, 203] width 17 height 13
click at [154, 205] on icon at bounding box center [155, 204] width 4 height 4
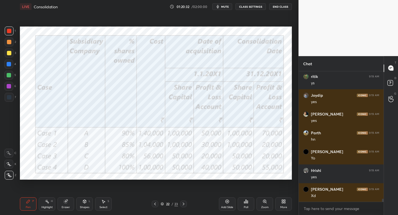
click at [184, 204] on icon at bounding box center [183, 204] width 4 height 4
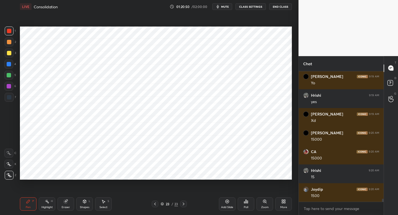
scroll to position [5597, 0]
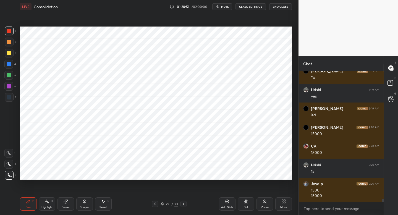
click at [157, 204] on icon at bounding box center [155, 204] width 4 height 4
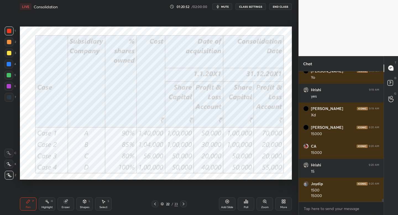
scroll to position [5616, 0]
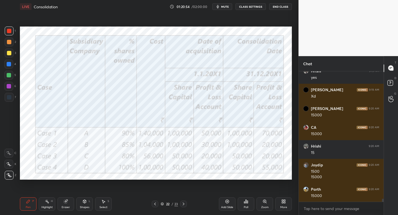
click at [184, 205] on icon at bounding box center [183, 204] width 4 height 4
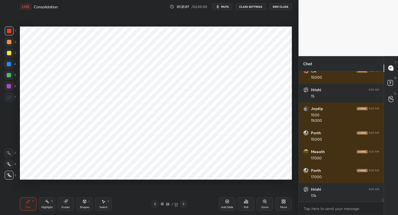
scroll to position [5691, 0]
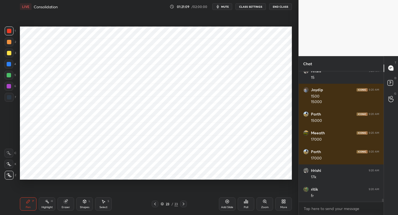
click at [155, 204] on icon at bounding box center [155, 204] width 4 height 4
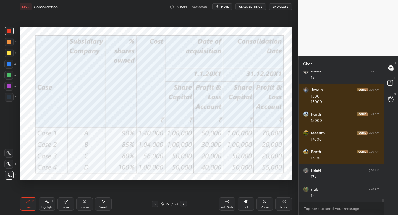
click at [183, 204] on icon at bounding box center [183, 204] width 4 height 4
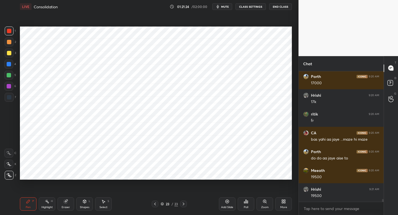
scroll to position [5785, 0]
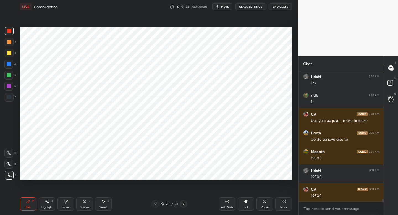
click at [154, 205] on icon at bounding box center [155, 204] width 4 height 4
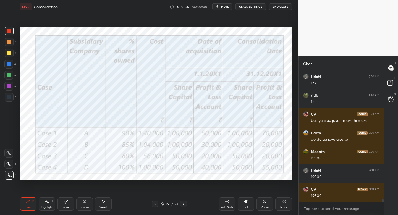
scroll to position [5804, 0]
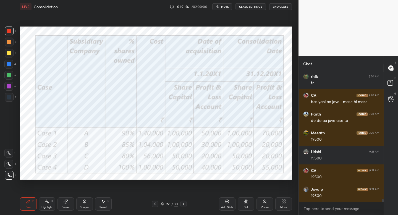
click at [183, 204] on icon at bounding box center [183, 204] width 4 height 4
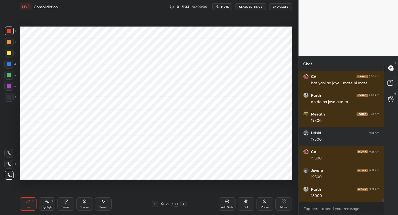
scroll to position [5842, 0]
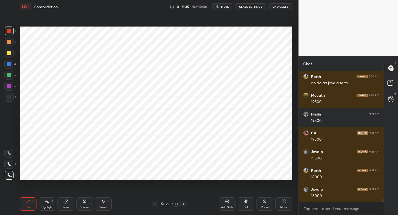
click at [155, 204] on icon at bounding box center [155, 204] width 4 height 4
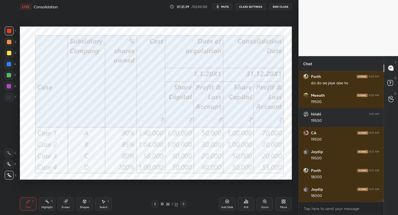
click at [182, 205] on icon at bounding box center [183, 204] width 4 height 4
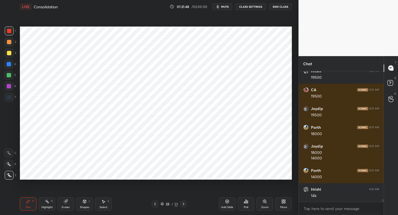
scroll to position [5903, 0]
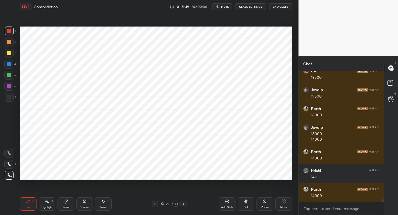
click at [154, 205] on icon at bounding box center [155, 204] width 4 height 4
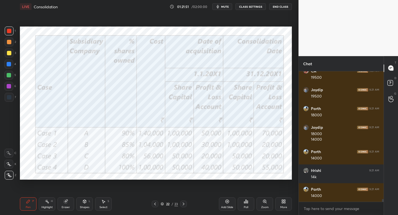
click at [184, 204] on icon at bounding box center [183, 204] width 4 height 4
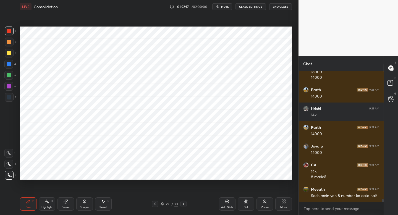
scroll to position [5971, 0]
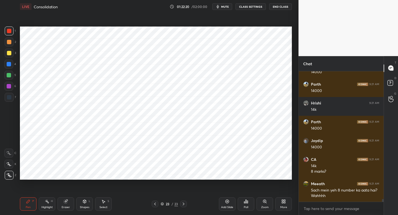
click at [225, 204] on div "Add Slide" at bounding box center [227, 203] width 17 height 13
click at [10, 99] on div at bounding box center [9, 97] width 9 height 9
click at [11, 75] on div at bounding box center [8, 75] width 9 height 9
click at [11, 64] on div at bounding box center [9, 64] width 4 height 4
click at [81, 210] on div "Shapes L" at bounding box center [84, 203] width 17 height 13
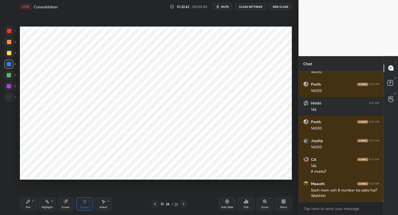
click at [30, 204] on div "Pen P" at bounding box center [28, 203] width 17 height 13
click at [12, 99] on div at bounding box center [9, 97] width 9 height 9
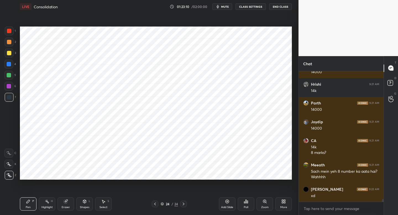
scroll to position [6008, 0]
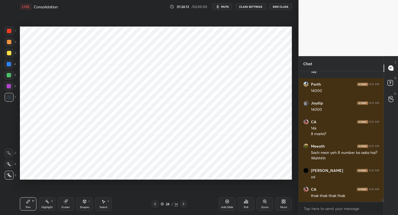
click at [158, 202] on div "24 / 24" at bounding box center [169, 204] width 35 height 7
click at [155, 205] on icon at bounding box center [155, 203] width 2 height 3
click at [159, 203] on div "23 / 24" at bounding box center [169, 204] width 35 height 7
click at [155, 202] on icon at bounding box center [155, 204] width 4 height 4
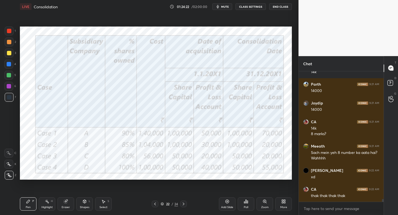
click at [184, 206] on div at bounding box center [183, 204] width 7 height 7
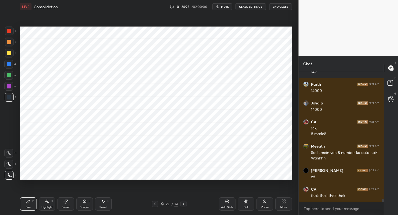
click at [184, 205] on icon at bounding box center [183, 204] width 4 height 4
click at [87, 207] on div "Shapes" at bounding box center [84, 207] width 9 height 3
click at [24, 199] on div "Pen P" at bounding box center [28, 203] width 17 height 13
click at [31, 203] on div "Pen P" at bounding box center [28, 203] width 17 height 13
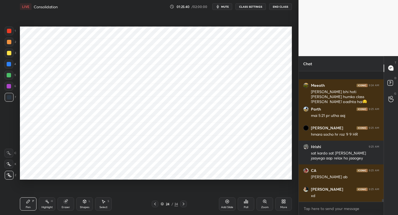
scroll to position [6281, 0]
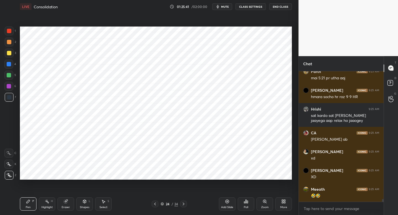
click at [12, 33] on div at bounding box center [9, 31] width 9 height 9
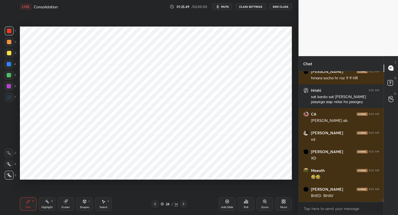
scroll to position [6319, 0]
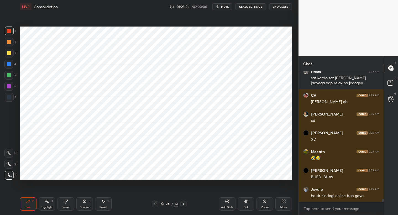
click at [153, 205] on div at bounding box center [155, 204] width 7 height 7
click at [153, 204] on icon at bounding box center [155, 204] width 4 height 4
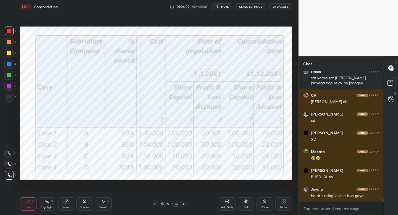
click at [181, 204] on icon at bounding box center [183, 204] width 4 height 4
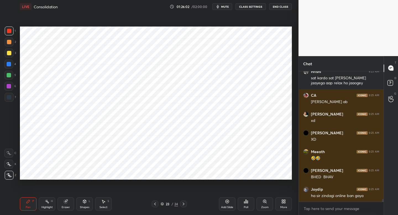
click at [183, 204] on icon at bounding box center [183, 204] width 4 height 4
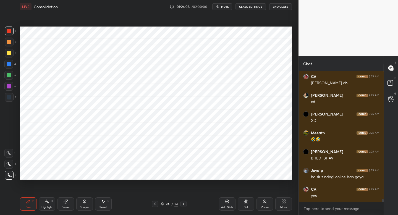
scroll to position [6375, 0]
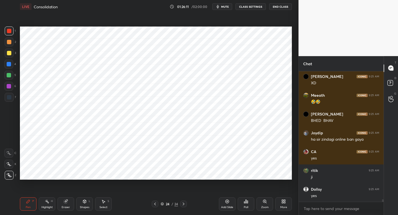
click at [154, 204] on icon at bounding box center [155, 204] width 4 height 4
click at [155, 204] on icon at bounding box center [155, 204] width 4 height 4
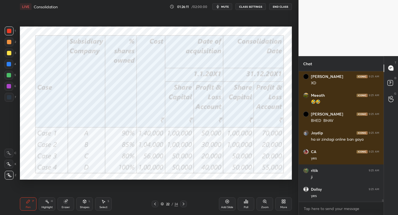
scroll to position [6394, 0]
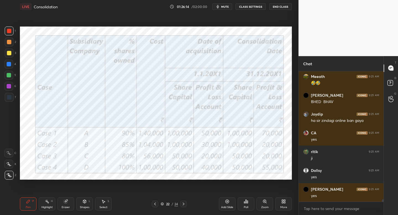
click at [183, 205] on icon at bounding box center [183, 204] width 4 height 4
click at [183, 203] on icon at bounding box center [184, 203] width 2 height 3
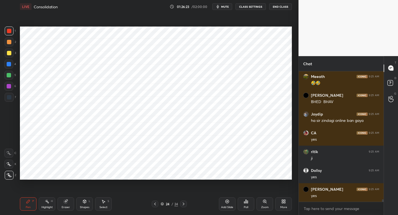
click at [156, 206] on div at bounding box center [155, 204] width 7 height 7
click at [156, 206] on icon at bounding box center [155, 204] width 4 height 4
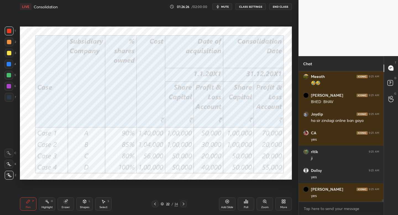
click at [183, 204] on icon at bounding box center [183, 204] width 4 height 4
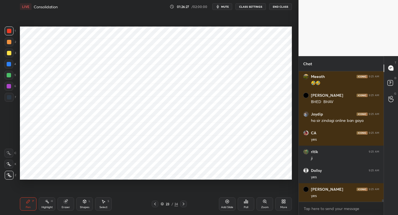
click at [183, 204] on icon at bounding box center [183, 204] width 4 height 4
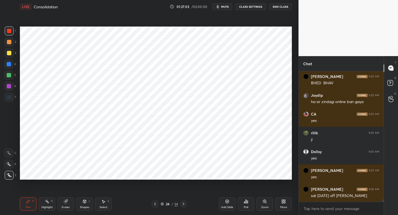
click at [153, 205] on icon at bounding box center [155, 204] width 4 height 4
click at [186, 204] on div at bounding box center [183, 204] width 7 height 7
click at [157, 206] on div at bounding box center [155, 204] width 7 height 7
click at [155, 204] on icon at bounding box center [155, 204] width 4 height 4
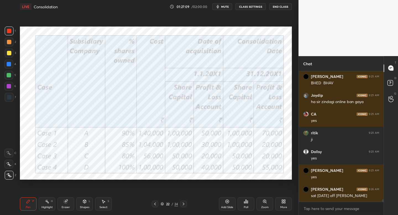
click at [185, 205] on icon at bounding box center [183, 204] width 4 height 4
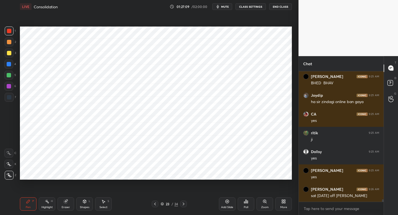
click at [184, 205] on icon at bounding box center [183, 204] width 4 height 4
click at [91, 204] on div "Shapes L" at bounding box center [84, 203] width 17 height 13
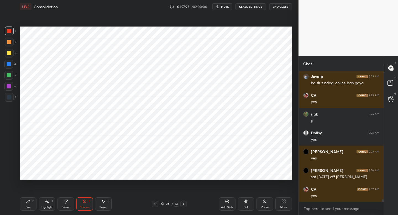
scroll to position [6469, 0]
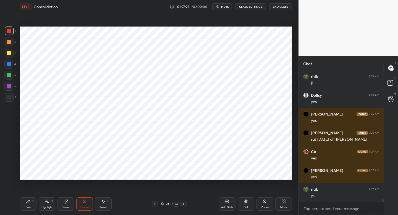
click at [33, 202] on div "P" at bounding box center [33, 201] width 2 height 3
click at [156, 202] on icon at bounding box center [155, 204] width 4 height 4
click at [154, 203] on icon at bounding box center [155, 204] width 4 height 4
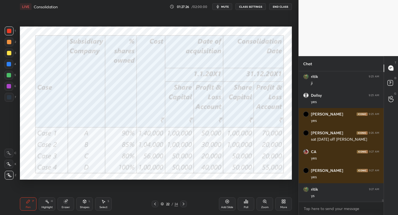
click at [182, 205] on div at bounding box center [183, 204] width 7 height 7
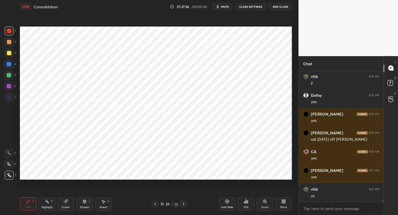
click at [183, 204] on icon at bounding box center [183, 204] width 4 height 4
click at [154, 203] on icon at bounding box center [155, 204] width 4 height 4
click at [154, 204] on icon at bounding box center [155, 204] width 4 height 4
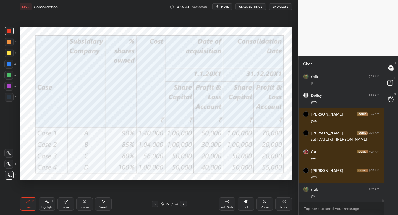
click at [184, 203] on icon at bounding box center [183, 204] width 4 height 4
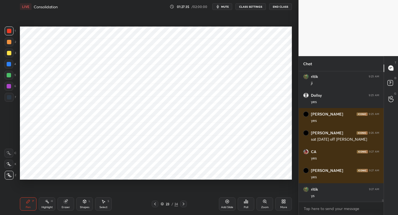
click at [183, 205] on icon at bounding box center [183, 204] width 4 height 4
click at [87, 203] on div "Shapes L" at bounding box center [84, 203] width 17 height 13
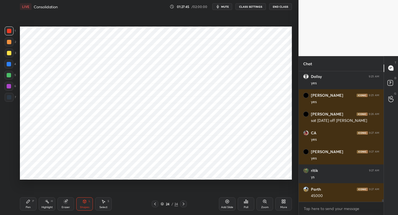
click at [34, 202] on div "Pen P" at bounding box center [28, 203] width 17 height 13
click at [85, 203] on icon at bounding box center [84, 201] width 4 height 4
click at [34, 202] on div "Pen P" at bounding box center [28, 203] width 17 height 13
click at [154, 206] on div at bounding box center [155, 204] width 7 height 7
click at [155, 204] on icon at bounding box center [155, 203] width 2 height 3
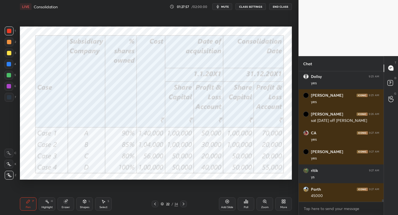
click at [185, 203] on icon at bounding box center [183, 204] width 4 height 4
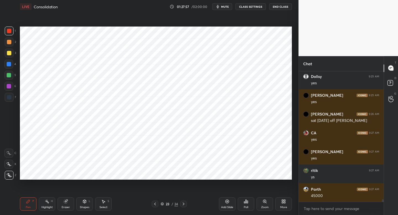
click at [181, 206] on div at bounding box center [183, 204] width 7 height 7
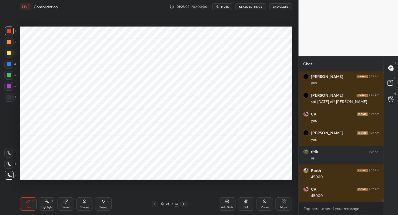
click at [14, 68] on div "4" at bounding box center [10, 64] width 12 height 9
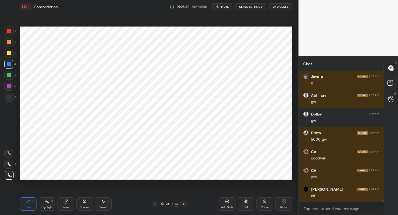
scroll to position [6676, 0]
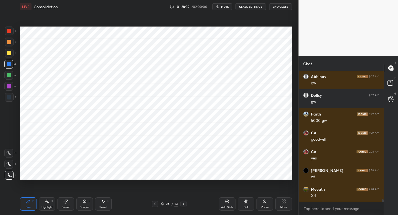
click at [156, 202] on icon at bounding box center [155, 204] width 4 height 4
click at [154, 205] on icon at bounding box center [155, 204] width 4 height 4
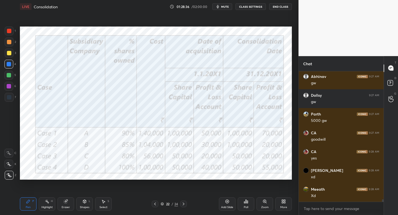
click at [186, 204] on div at bounding box center [183, 204] width 7 height 7
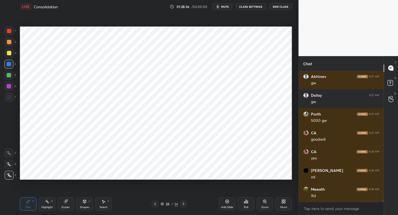
click at [184, 204] on icon at bounding box center [183, 204] width 4 height 4
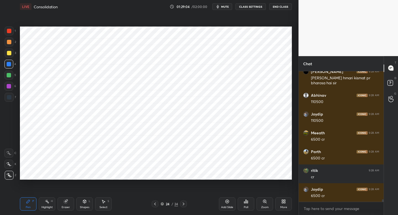
scroll to position [6874, 0]
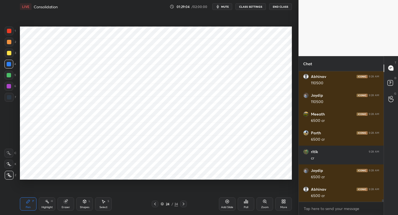
click at [154, 206] on div at bounding box center [155, 204] width 7 height 7
click at [154, 205] on icon at bounding box center [155, 204] width 4 height 4
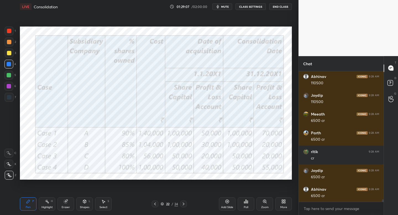
click at [184, 203] on icon at bounding box center [183, 204] width 4 height 4
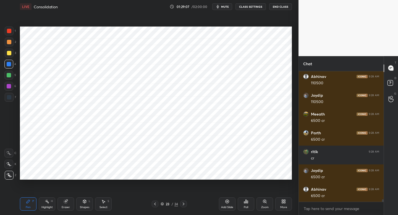
click at [184, 203] on icon at bounding box center [183, 204] width 4 height 4
click at [185, 204] on icon at bounding box center [183, 204] width 4 height 4
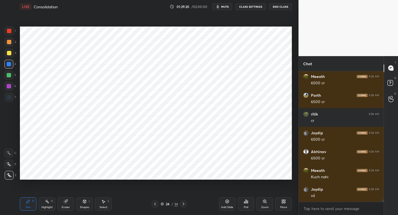
scroll to position [6931, 0]
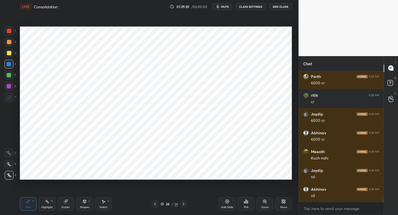
click at [152, 206] on div at bounding box center [155, 204] width 7 height 7
click at [153, 206] on icon at bounding box center [155, 204] width 4 height 4
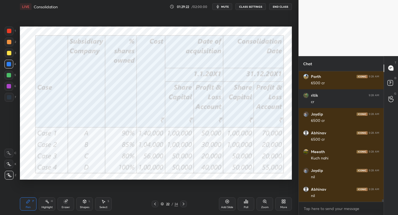
click at [182, 206] on div at bounding box center [183, 204] width 7 height 7
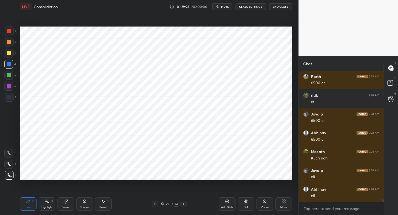
click at [183, 204] on icon at bounding box center [183, 204] width 4 height 4
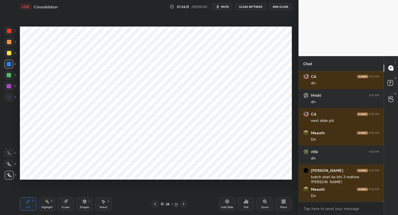
scroll to position [7306, 0]
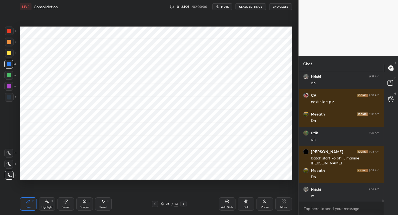
click at [282, 203] on icon at bounding box center [282, 202] width 1 height 1
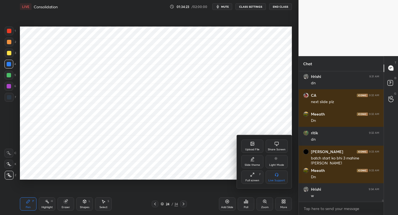
click at [272, 121] on div at bounding box center [199, 107] width 398 height 215
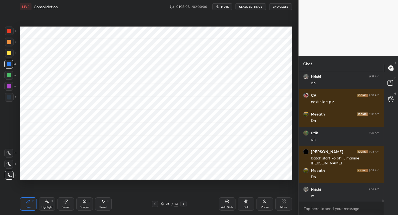
scroll to position [7312, 0]
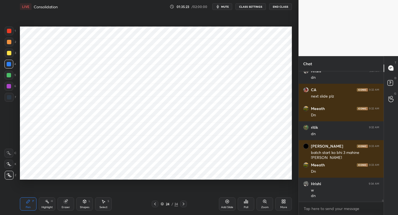
click at [283, 204] on div "More" at bounding box center [283, 203] width 17 height 13
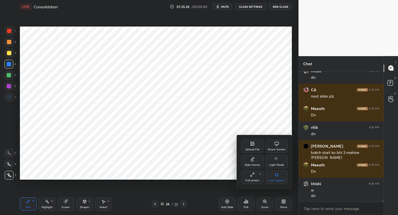
click at [252, 148] on div "Upload File" at bounding box center [252, 149] width 14 height 3
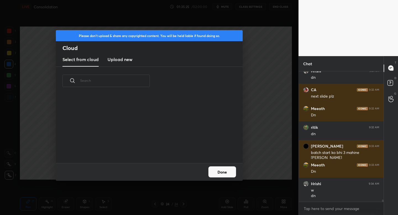
scroll to position [68, 177]
click at [123, 57] on h3 "Upload new" at bounding box center [119, 59] width 25 height 7
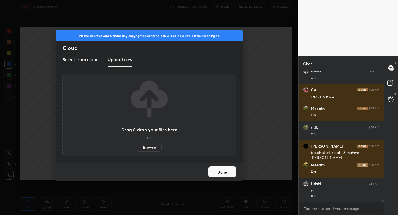
click at [150, 146] on label "Browse" at bounding box center [149, 147] width 25 height 9
click at [137, 146] on input "Browse" at bounding box center [137, 147] width 0 height 9
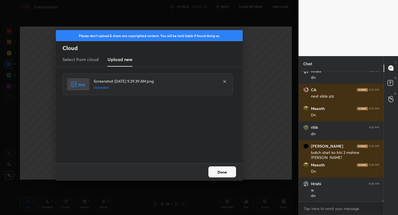
click at [220, 173] on button "Done" at bounding box center [222, 171] width 28 height 11
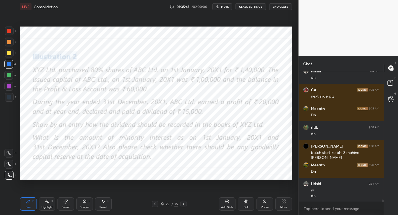
click at [11, 35] on div at bounding box center [9, 31] width 9 height 9
click at [85, 206] on div "Shapes" at bounding box center [84, 207] width 9 height 3
click at [225, 7] on span "mute" at bounding box center [225, 7] width 8 height 4
click at [225, 7] on span "unmute" at bounding box center [225, 7] width 12 height 4
click at [225, 7] on span "mute" at bounding box center [225, 7] width 8 height 4
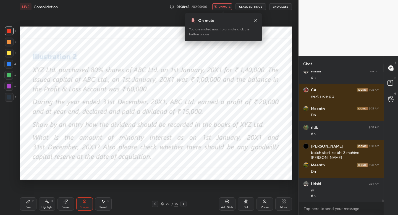
click at [224, 6] on span "unmute" at bounding box center [225, 7] width 12 height 4
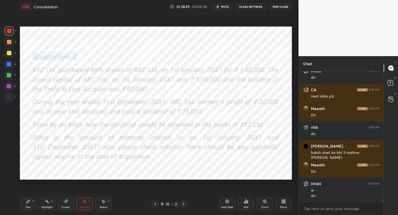
click at [220, 9] on button "mute" at bounding box center [222, 6] width 20 height 7
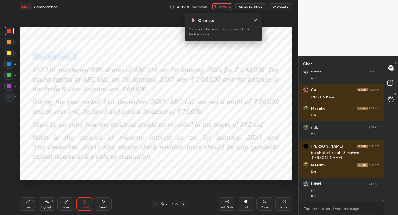
click at [220, 9] on button "unmute" at bounding box center [222, 6] width 20 height 7
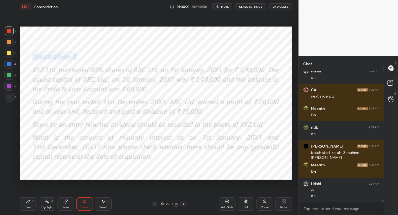
click at [220, 9] on button "mute" at bounding box center [222, 6] width 20 height 7
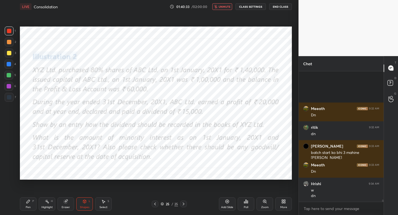
scroll to position [7368, 0]
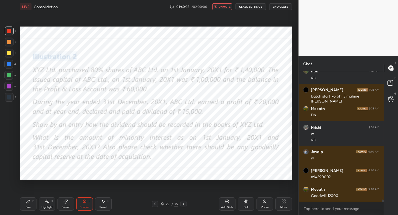
click at [219, 8] on button "unmute" at bounding box center [222, 6] width 20 height 7
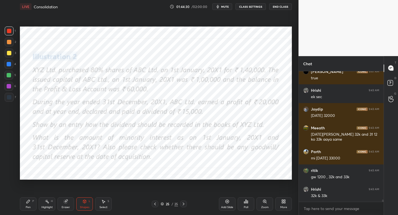
scroll to position [7609, 0]
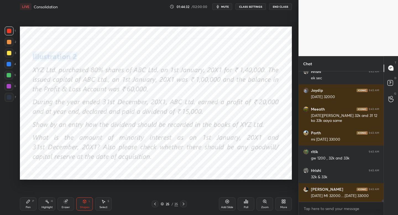
click at [222, 2] on div "LIVE Consolidation 01:44:32 / 02:00:00 mute CLASS SETTINGS End Class" at bounding box center [156, 6] width 272 height 13
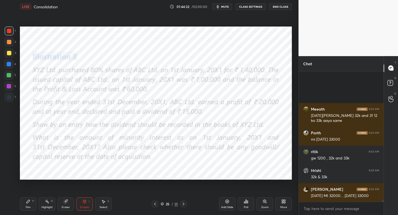
scroll to position [7672, 0]
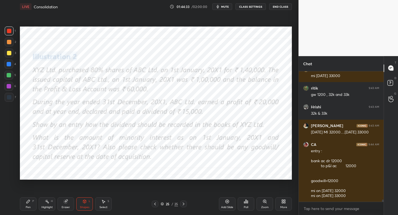
click at [222, 5] on button "mute" at bounding box center [222, 6] width 20 height 7
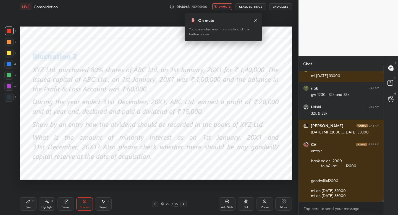
click at [222, 5] on span "unmute" at bounding box center [225, 7] width 12 height 4
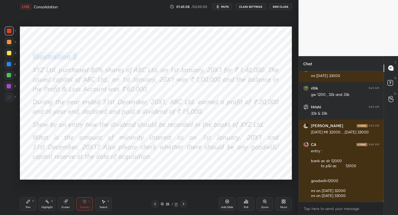
click at [281, 204] on div "More" at bounding box center [283, 203] width 17 height 13
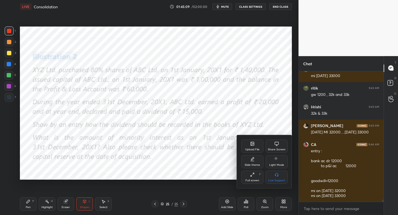
click at [251, 149] on div "Upload File" at bounding box center [252, 149] width 14 height 3
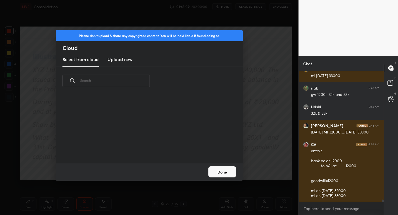
scroll to position [68, 177]
click at [122, 61] on h3 "Upload new" at bounding box center [119, 59] width 25 height 7
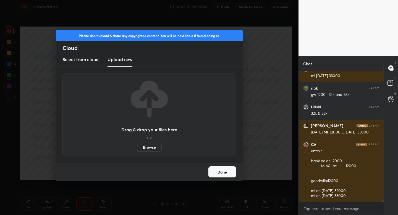
click at [152, 146] on label "Browse" at bounding box center [149, 147] width 25 height 9
click at [137, 146] on input "Browse" at bounding box center [137, 147] width 0 height 9
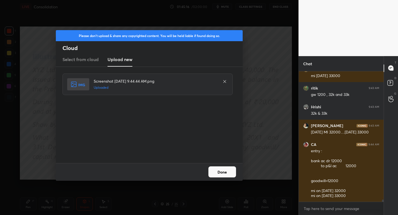
click at [219, 170] on button "Done" at bounding box center [222, 171] width 28 height 11
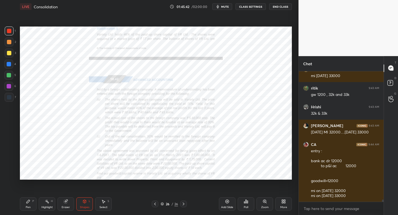
click at [264, 205] on div "Zoom" at bounding box center [264, 203] width 17 height 13
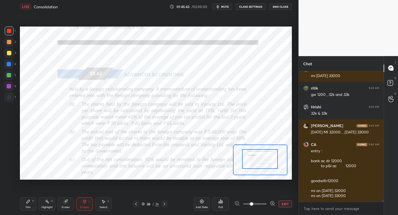
drag, startPoint x: 263, startPoint y: 168, endPoint x: 264, endPoint y: 157, distance: 10.5
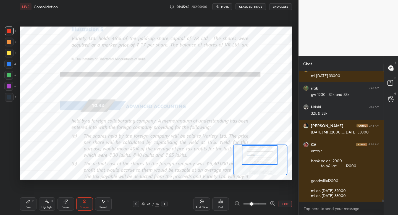
drag, startPoint x: 264, startPoint y: 157, endPoint x: 263, endPoint y: 153, distance: 4.2
click at [263, 153] on div at bounding box center [260, 155] width 36 height 20
click at [258, 153] on div at bounding box center [259, 155] width 36 height 20
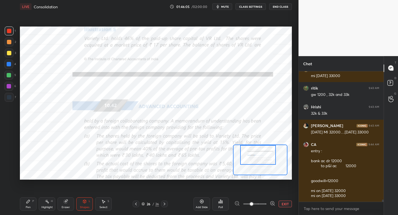
click at [223, 8] on button "mute" at bounding box center [222, 6] width 20 height 7
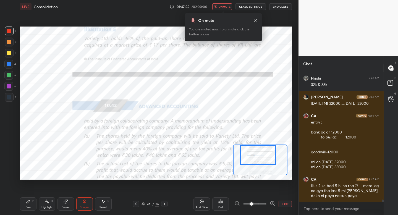
scroll to position [7730, 0]
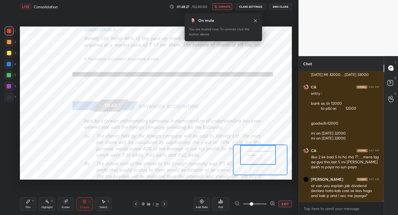
click at [224, 7] on span "unmute" at bounding box center [225, 7] width 12 height 4
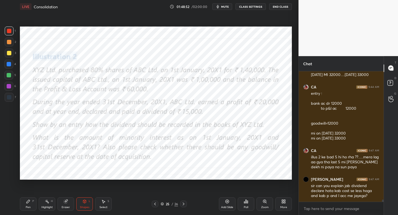
click at [33, 203] on div "Pen P" at bounding box center [28, 203] width 17 height 13
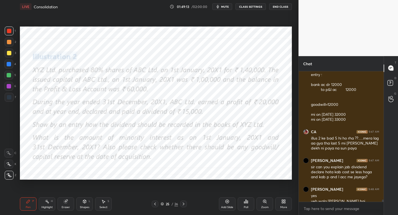
scroll to position [7754, 0]
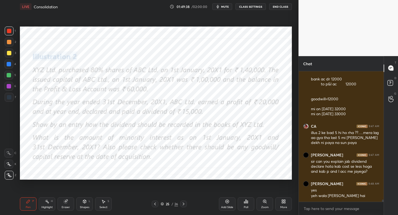
click at [19, 93] on div "Setting up your live class Poll for secs No correct answer Start poll" at bounding box center [156, 103] width 276 height 180
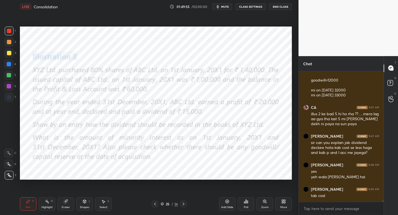
click at [185, 204] on icon at bounding box center [183, 204] width 4 height 4
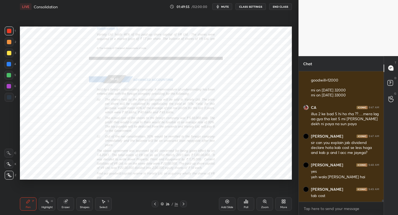
scroll to position [7791, 0]
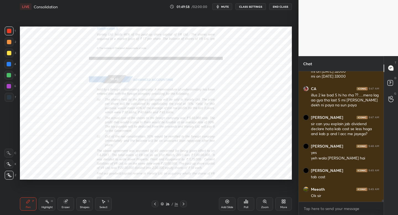
click at [265, 204] on div "Zoom" at bounding box center [264, 203] width 17 height 13
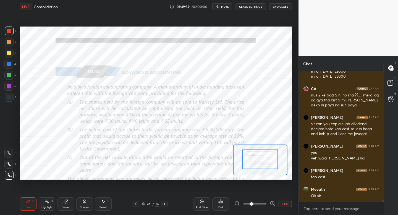
drag, startPoint x: 264, startPoint y: 164, endPoint x: 262, endPoint y: 155, distance: 9.5
click at [260, 151] on div at bounding box center [260, 159] width 36 height 20
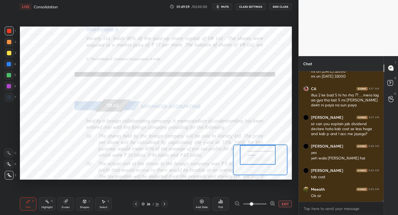
click at [260, 153] on div at bounding box center [258, 155] width 36 height 20
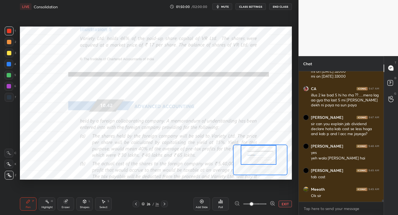
scroll to position [7810, 0]
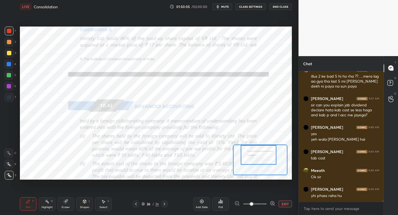
click at [11, 165] on icon at bounding box center [8, 164] width 5 height 4
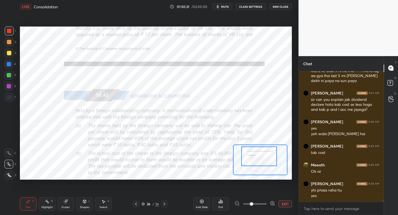
drag, startPoint x: 259, startPoint y: 154, endPoint x: 260, endPoint y: 158, distance: 3.6
click at [260, 157] on div at bounding box center [259, 156] width 36 height 20
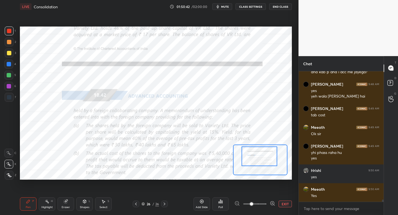
scroll to position [7872, 0]
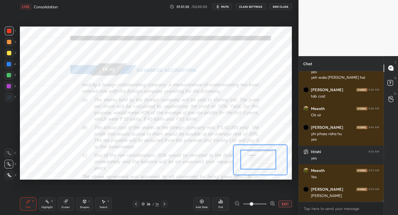
click at [253, 157] on div at bounding box center [258, 160] width 36 height 20
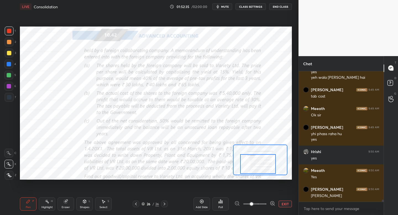
drag, startPoint x: 262, startPoint y: 160, endPoint x: 262, endPoint y: 163, distance: 3.0
click at [262, 163] on div at bounding box center [258, 164] width 36 height 20
click at [286, 204] on button "EXIT" at bounding box center [284, 204] width 13 height 7
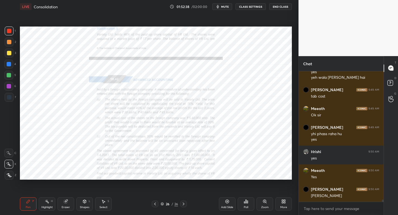
click at [225, 204] on div "Add Slide" at bounding box center [227, 203] width 17 height 13
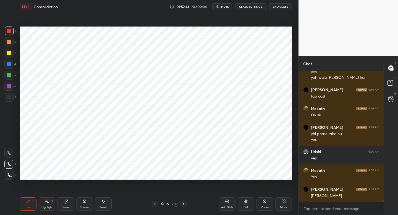
click at [12, 94] on div at bounding box center [9, 97] width 9 height 9
click at [156, 205] on div at bounding box center [155, 204] width 7 height 7
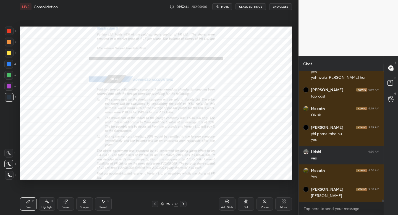
scroll to position [7891, 0]
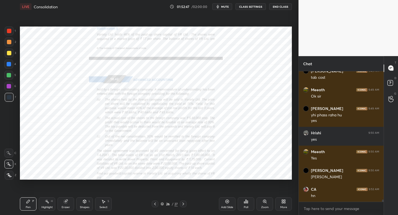
click at [184, 204] on icon at bounding box center [183, 204] width 4 height 4
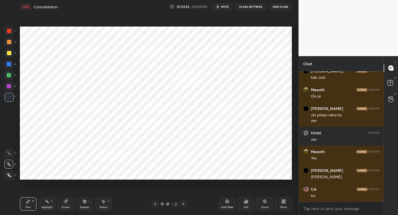
click at [155, 202] on icon at bounding box center [155, 204] width 4 height 4
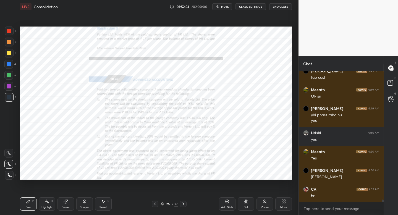
click at [183, 203] on icon at bounding box center [183, 204] width 4 height 4
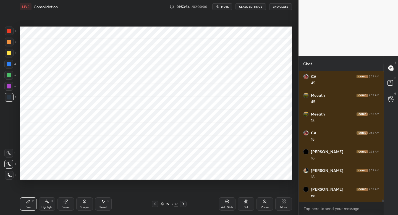
scroll to position [8060, 0]
click at [12, 86] on div at bounding box center [8, 86] width 9 height 9
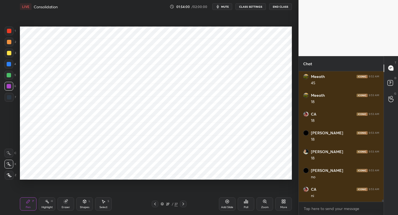
click at [154, 205] on icon at bounding box center [155, 204] width 4 height 4
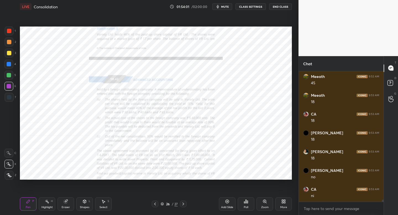
click at [263, 205] on div "Zoom" at bounding box center [264, 203] width 17 height 13
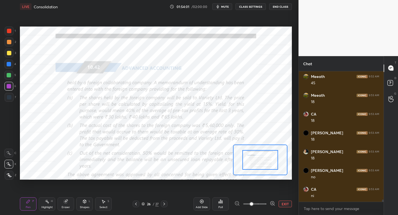
click at [269, 203] on div at bounding box center [254, 204] width 41 height 7
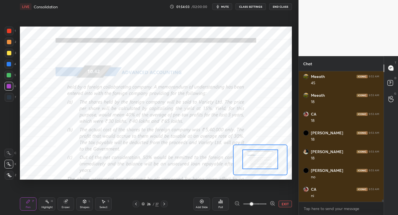
drag, startPoint x: 269, startPoint y: 161, endPoint x: 267, endPoint y: 165, distance: 4.6
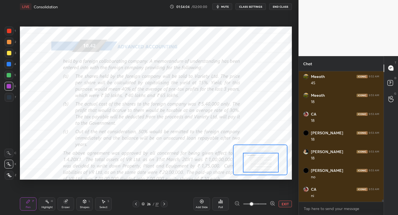
click at [266, 165] on div at bounding box center [261, 163] width 36 height 20
click at [163, 204] on icon at bounding box center [164, 204] width 4 height 4
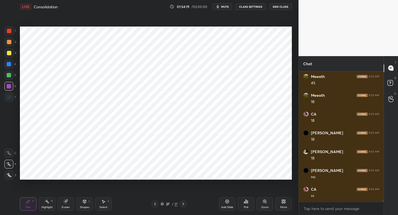
click at [12, 65] on div at bounding box center [8, 64] width 9 height 9
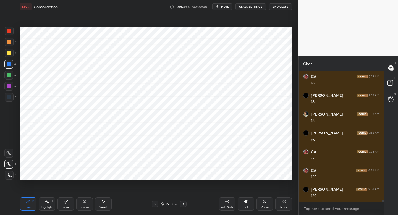
click at [155, 202] on icon at bounding box center [155, 204] width 4 height 4
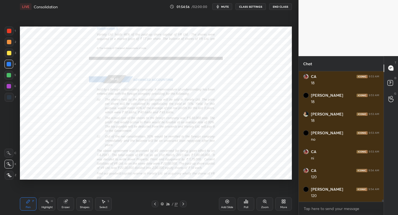
click at [264, 206] on div "Zoom" at bounding box center [264, 207] width 7 height 3
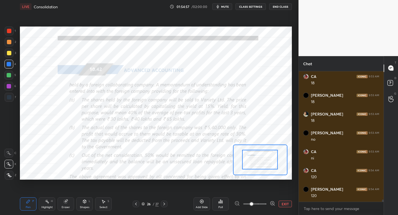
drag, startPoint x: 258, startPoint y: 158, endPoint x: 258, endPoint y: 163, distance: 5.0
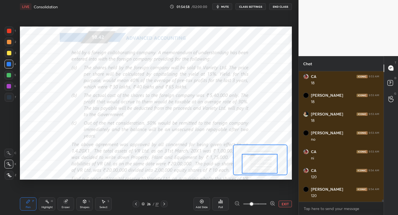
click at [259, 168] on div at bounding box center [260, 164] width 36 height 20
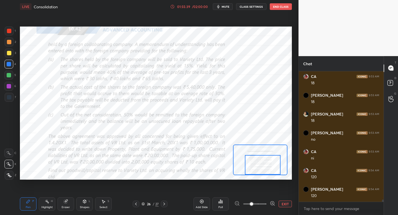
drag, startPoint x: 269, startPoint y: 168, endPoint x: 272, endPoint y: 173, distance: 5.5
click at [272, 173] on div at bounding box center [263, 165] width 36 height 20
click at [162, 204] on icon at bounding box center [164, 204] width 4 height 4
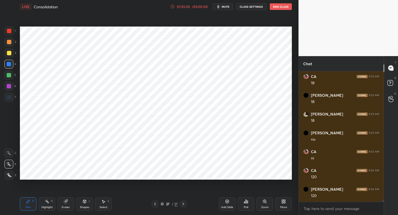
click at [12, 76] on div at bounding box center [8, 75] width 9 height 9
click at [12, 99] on div at bounding box center [9, 97] width 9 height 9
click at [154, 204] on icon at bounding box center [155, 204] width 4 height 4
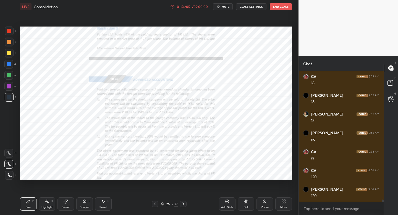
click at [181, 205] on icon at bounding box center [183, 204] width 4 height 4
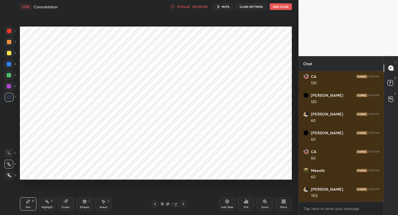
scroll to position [8210, 0]
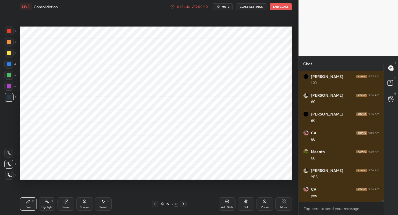
click at [225, 204] on div "Add Slide" at bounding box center [227, 203] width 17 height 13
click at [12, 87] on div at bounding box center [8, 86] width 9 height 9
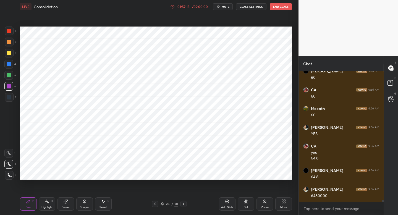
scroll to position [8272, 0]
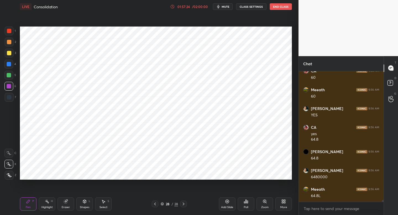
click at [155, 204] on icon at bounding box center [155, 204] width 4 height 4
click at [157, 204] on icon at bounding box center [155, 204] width 4 height 4
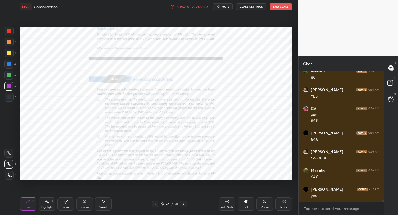
scroll to position [8310, 0]
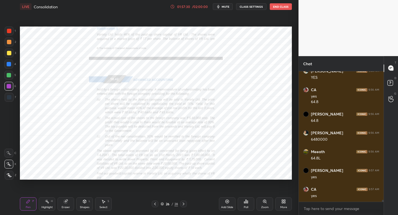
click at [267, 204] on div "Zoom" at bounding box center [264, 203] width 17 height 13
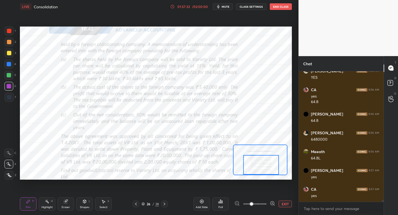
drag, startPoint x: 257, startPoint y: 170, endPoint x: 258, endPoint y: 174, distance: 4.2
click at [258, 174] on div at bounding box center [261, 165] width 36 height 20
click at [166, 204] on div at bounding box center [164, 204] width 7 height 7
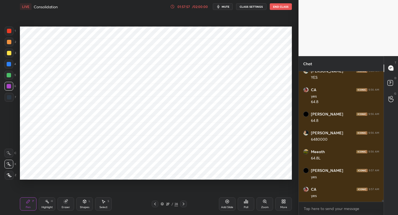
click at [182, 204] on icon at bounding box center [183, 204] width 4 height 4
click at [12, 96] on div at bounding box center [9, 97] width 9 height 9
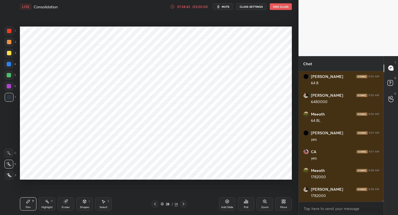
scroll to position [8366, 0]
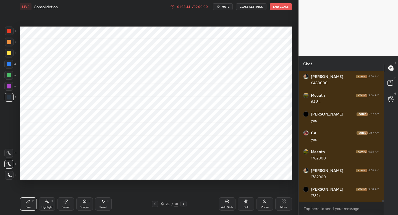
click at [12, 90] on div "6" at bounding box center [10, 87] width 12 height 11
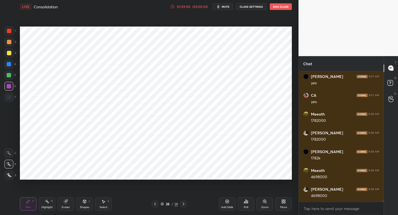
scroll to position [8422, 0]
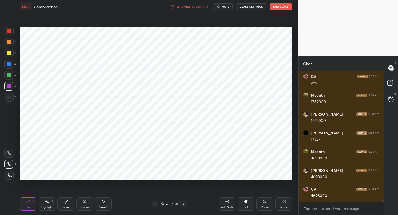
click at [156, 204] on icon at bounding box center [155, 204] width 4 height 4
click at [155, 204] on icon at bounding box center [155, 204] width 4 height 4
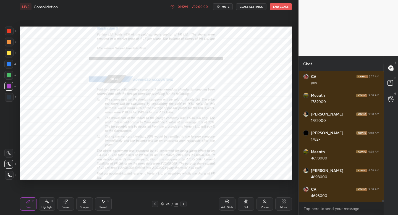
click at [183, 206] on icon at bounding box center [183, 204] width 4 height 4
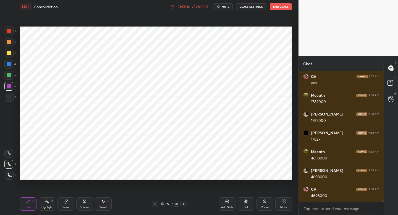
click at [182, 205] on icon at bounding box center [183, 204] width 4 height 4
click at [228, 202] on icon at bounding box center [227, 201] width 4 height 4
click at [13, 35] on div at bounding box center [9, 31] width 9 height 9
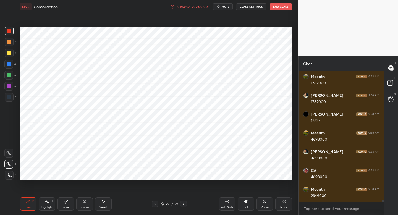
scroll to position [8460, 0]
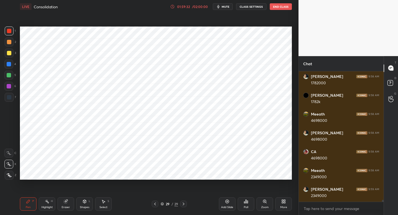
click at [11, 44] on div at bounding box center [9, 42] width 9 height 9
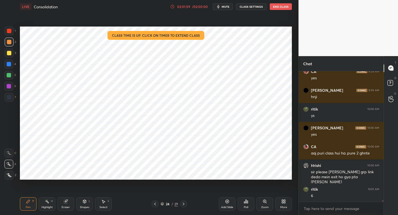
scroll to position [8709, 0]
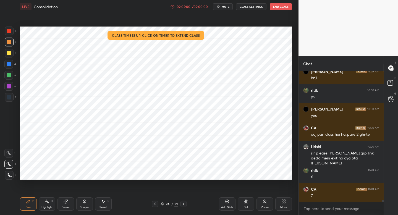
click at [285, 8] on button "End Class" at bounding box center [281, 6] width 22 height 7
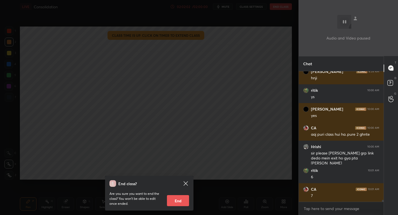
click at [177, 199] on button "End" at bounding box center [178, 200] width 22 height 11
type textarea "x"
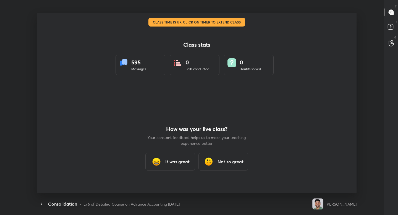
scroll to position [0, 0]
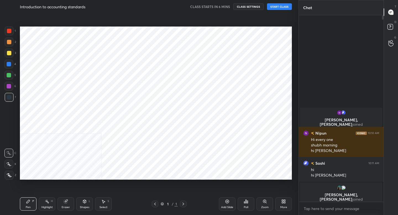
scroll to position [27446, 27349]
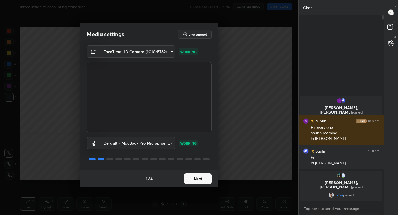
click at [196, 177] on button "Next" at bounding box center [198, 178] width 28 height 11
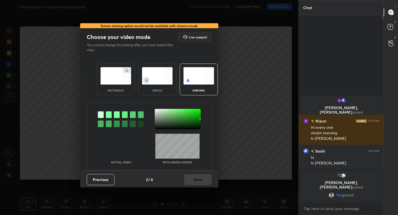
click at [120, 80] on img at bounding box center [115, 75] width 31 height 17
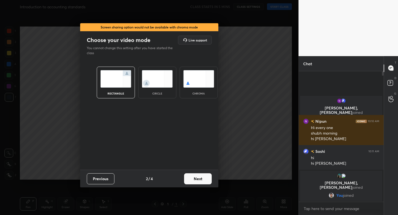
scroll to position [2, 2]
click at [197, 180] on button "Next" at bounding box center [198, 178] width 28 height 11
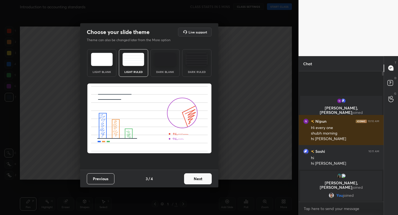
click at [193, 180] on button "Next" at bounding box center [198, 178] width 28 height 11
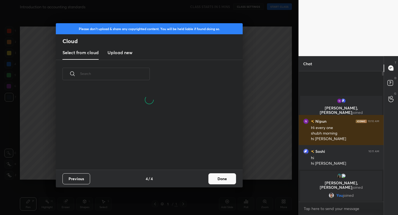
scroll to position [81, 177]
click at [221, 180] on button "Done" at bounding box center [222, 178] width 28 height 11
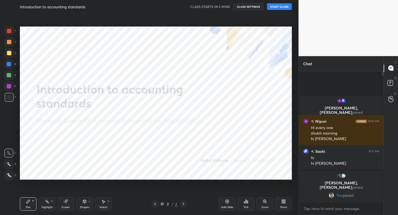
click at [10, 177] on icon at bounding box center [9, 174] width 4 height 3
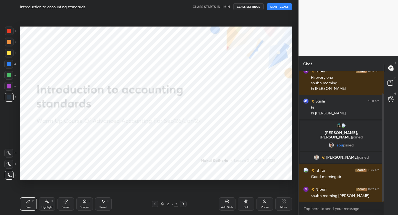
scroll to position [40, 0]
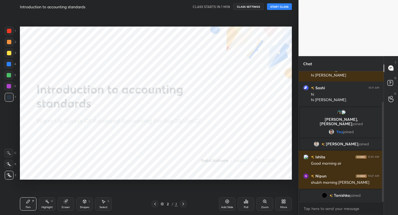
click at [270, 9] on button "START CLASS" at bounding box center [279, 6] width 25 height 7
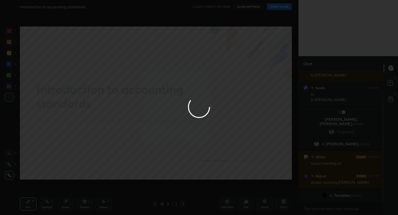
type textarea "x"
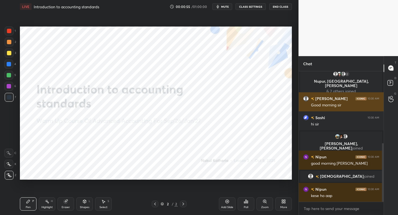
scroll to position [180, 0]
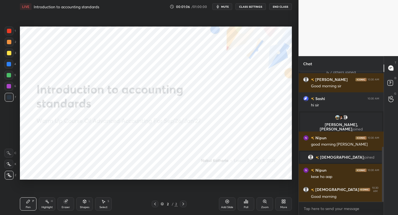
click at [228, 202] on icon at bounding box center [227, 201] width 4 height 4
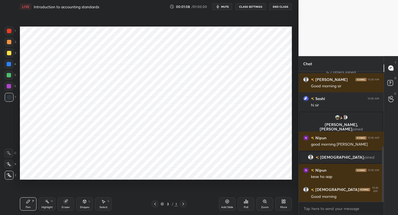
click at [159, 205] on div "3 / 3" at bounding box center [169, 204] width 35 height 7
click at [161, 204] on icon at bounding box center [162, 203] width 3 height 3
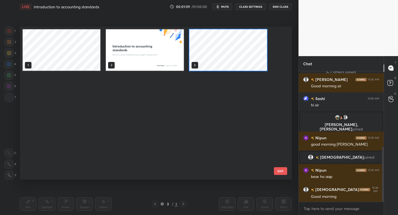
scroll to position [151, 269]
click at [141, 60] on img "grid" at bounding box center [145, 49] width 78 height 41
click at [143, 59] on img "grid" at bounding box center [145, 49] width 78 height 41
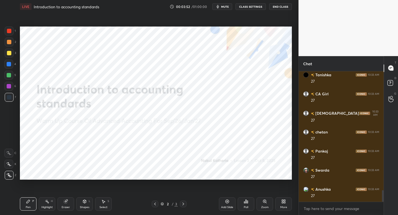
scroll to position [1367, 0]
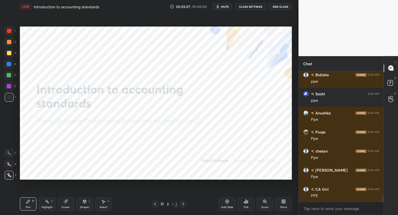
click at [231, 204] on div "Add Slide" at bounding box center [227, 203] width 17 height 13
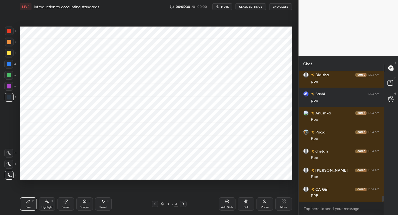
click at [65, 204] on div "Eraser" at bounding box center [65, 203] width 17 height 13
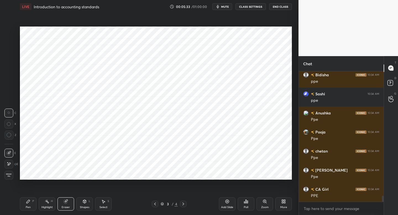
click at [32, 200] on div "Pen P" at bounding box center [28, 203] width 17 height 13
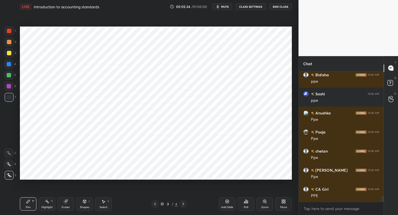
click at [12, 31] on div at bounding box center [9, 31] width 9 height 9
click at [13, 88] on div at bounding box center [8, 86] width 9 height 9
click at [11, 101] on div "7" at bounding box center [10, 98] width 11 height 11
click at [10, 32] on div at bounding box center [9, 31] width 4 height 4
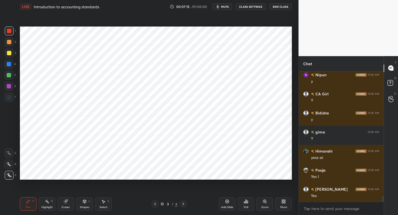
scroll to position [3051, 0]
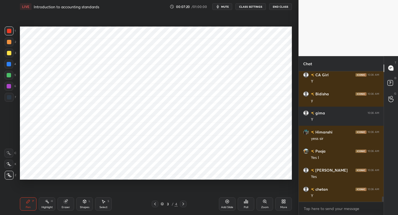
click at [233, 198] on div "Add Slide" at bounding box center [227, 203] width 17 height 13
click at [85, 206] on div "Shapes" at bounding box center [84, 207] width 9 height 3
click at [12, 67] on div at bounding box center [8, 64] width 9 height 9
click at [28, 202] on icon at bounding box center [28, 201] width 4 height 4
click at [12, 86] on div "6" at bounding box center [10, 86] width 12 height 9
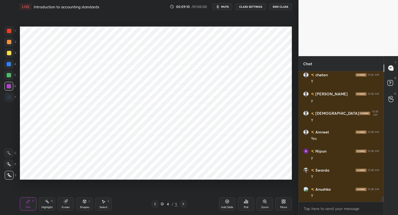
scroll to position [3179, 0]
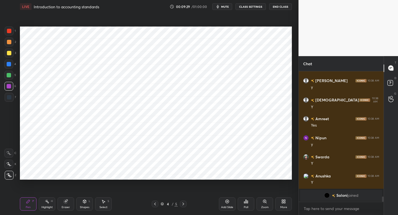
click at [228, 202] on icon at bounding box center [227, 201] width 4 height 4
click at [14, 32] on div "1" at bounding box center [10, 31] width 11 height 9
click at [84, 201] on div "Shapes L" at bounding box center [84, 203] width 17 height 13
click at [27, 203] on div "Pen P" at bounding box center [28, 203] width 17 height 13
click at [12, 65] on div at bounding box center [8, 64] width 9 height 9
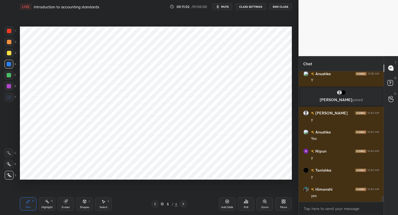
scroll to position [2902, 0]
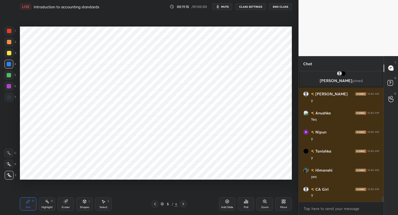
click at [228, 204] on div "Add Slide" at bounding box center [227, 203] width 17 height 13
click at [13, 100] on div at bounding box center [9, 97] width 9 height 9
click at [85, 202] on icon at bounding box center [84, 201] width 4 height 4
click at [7, 28] on div at bounding box center [9, 31] width 9 height 9
click at [31, 199] on div "Pen P" at bounding box center [28, 203] width 17 height 13
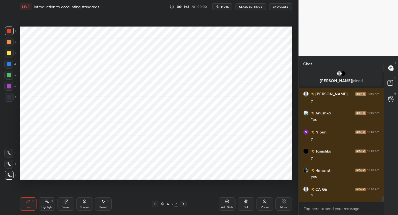
click at [9, 94] on div at bounding box center [9, 97] width 9 height 9
click at [11, 90] on div at bounding box center [8, 86] width 9 height 9
click at [225, 206] on div "Add Slide" at bounding box center [227, 207] width 12 height 3
click at [13, 31] on div at bounding box center [9, 31] width 9 height 9
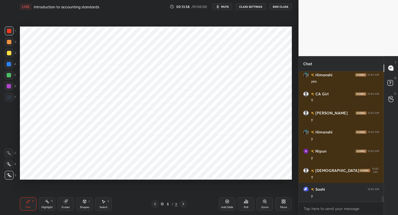
scroll to position [3017, 0]
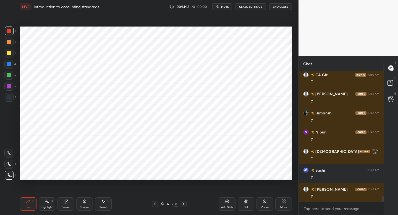
click at [9, 55] on div at bounding box center [9, 53] width 9 height 9
click at [11, 45] on div at bounding box center [9, 42] width 9 height 9
click at [183, 203] on icon at bounding box center [183, 204] width 4 height 4
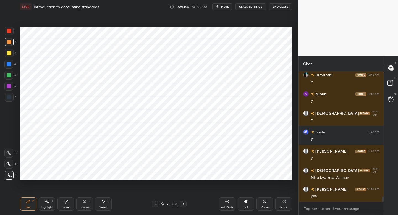
scroll to position [3074, 0]
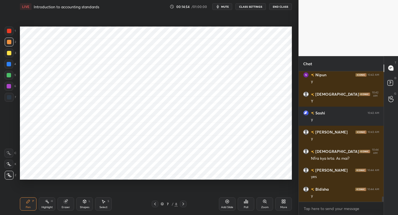
click at [224, 206] on div "Add Slide" at bounding box center [227, 207] width 12 height 3
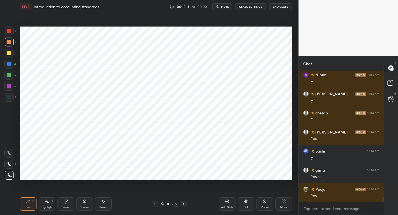
scroll to position [3226, 0]
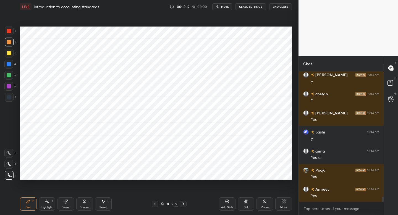
click at [12, 103] on div "7" at bounding box center [10, 98] width 11 height 11
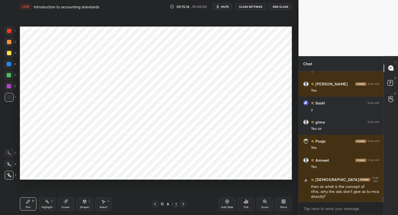
scroll to position [3274, 0]
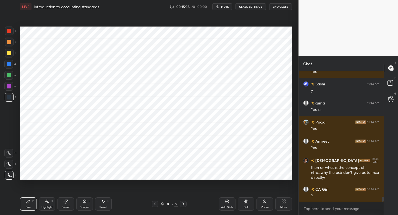
click at [11, 35] on div at bounding box center [9, 31] width 9 height 9
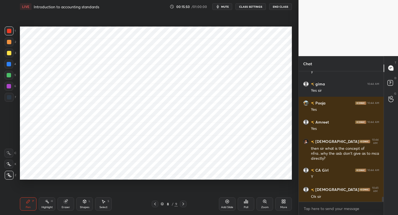
click at [9, 65] on div at bounding box center [9, 64] width 4 height 4
click at [11, 97] on div at bounding box center [9, 97] width 9 height 9
click at [8, 88] on div at bounding box center [9, 86] width 4 height 4
click at [9, 97] on div at bounding box center [9, 97] width 4 height 4
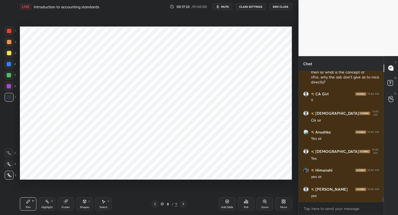
scroll to position [3389, 0]
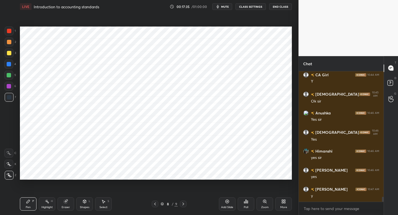
click at [225, 203] on div "Add Slide" at bounding box center [227, 203] width 17 height 13
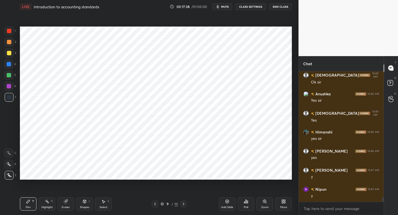
click at [12, 32] on div at bounding box center [9, 31] width 9 height 9
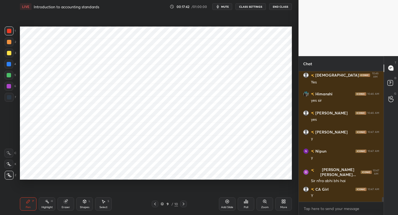
scroll to position [3465, 0]
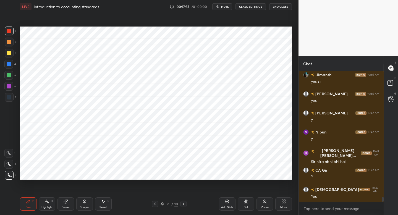
click at [10, 99] on div at bounding box center [9, 97] width 9 height 9
click at [10, 89] on div at bounding box center [8, 86] width 9 height 9
click at [11, 34] on div at bounding box center [9, 31] width 9 height 9
click at [13, 87] on div at bounding box center [8, 86] width 9 height 9
click at [11, 101] on div at bounding box center [9, 97] width 9 height 9
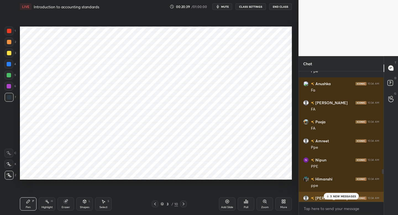
scroll to position [3045, 0]
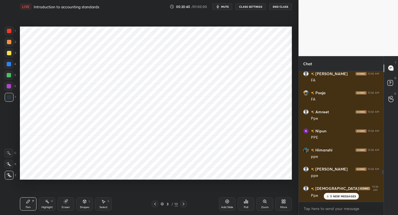
click at [327, 195] on icon at bounding box center [328, 195] width 4 height 3
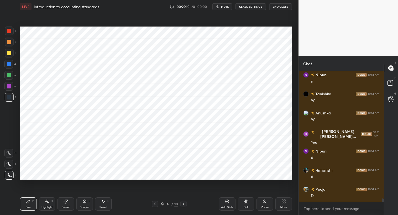
scroll to position [4961, 0]
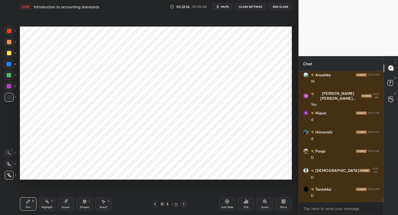
click at [219, 8] on icon "button" at bounding box center [218, 6] width 2 height 3
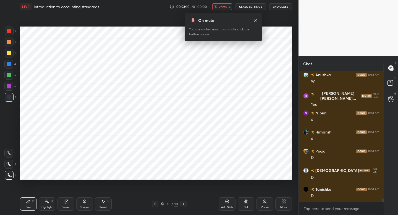
click at [219, 8] on button "unmute" at bounding box center [222, 6] width 20 height 7
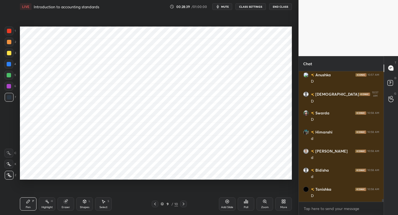
scroll to position [5772, 0]
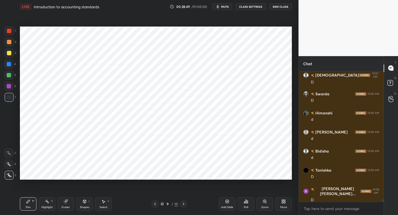
click at [226, 202] on icon at bounding box center [227, 201] width 4 height 4
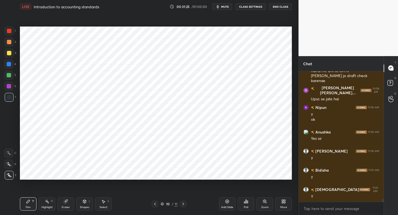
scroll to position [5935, 0]
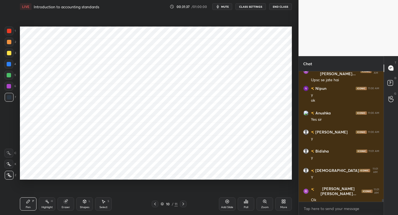
click at [12, 31] on div at bounding box center [9, 31] width 9 height 9
click at [87, 204] on div "Shapes L" at bounding box center [84, 203] width 17 height 13
click at [28, 202] on icon at bounding box center [28, 201] width 4 height 4
click at [12, 97] on div at bounding box center [9, 97] width 9 height 9
click at [12, 63] on div at bounding box center [8, 64] width 9 height 9
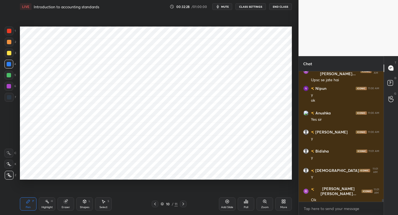
click at [13, 86] on div at bounding box center [8, 86] width 9 height 9
click at [11, 97] on div at bounding box center [9, 97] width 9 height 9
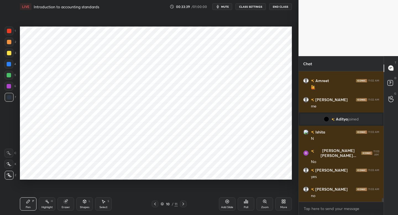
scroll to position [4536, 0]
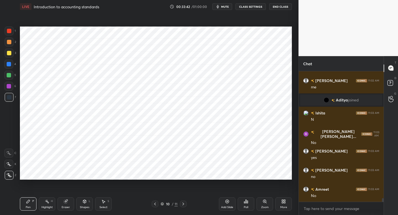
click at [10, 30] on div at bounding box center [9, 31] width 4 height 4
click at [11, 87] on div at bounding box center [9, 86] width 4 height 4
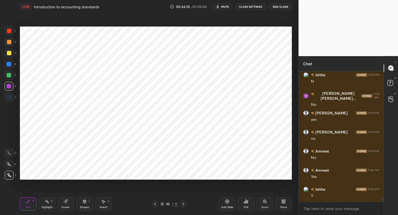
scroll to position [4593, 0]
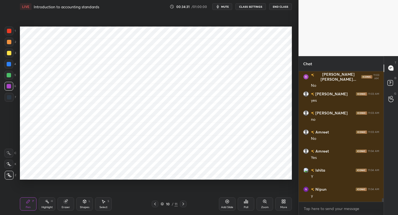
click at [223, 4] on button "mute" at bounding box center [222, 6] width 20 height 7
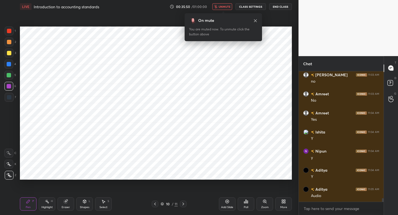
scroll to position [4637, 0]
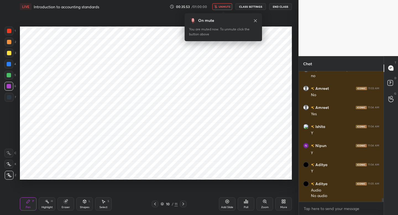
click at [225, 9] on button "unmute" at bounding box center [222, 6] width 20 height 7
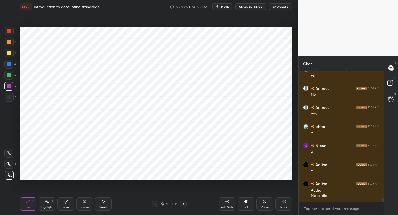
click at [11, 100] on div at bounding box center [9, 97] width 9 height 9
click at [13, 34] on div at bounding box center [9, 31] width 9 height 9
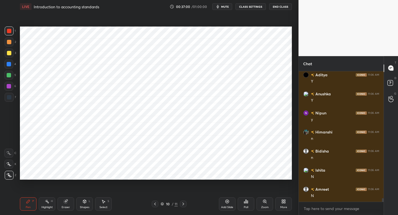
scroll to position [4808, 0]
click at [10, 99] on div at bounding box center [9, 97] width 9 height 9
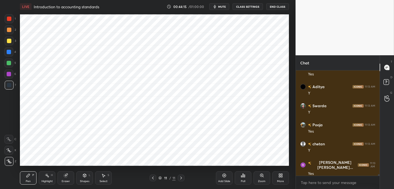
scroll to position [6594, 0]
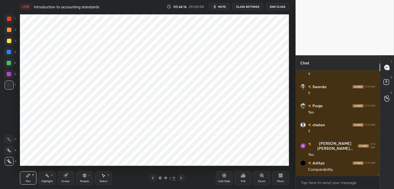
click at [87, 178] on div "Shapes L" at bounding box center [84, 177] width 17 height 13
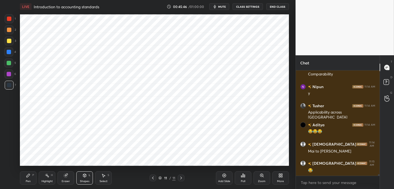
scroll to position [6713, 0]
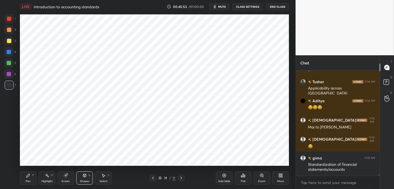
click at [11, 76] on div at bounding box center [8, 74] width 9 height 9
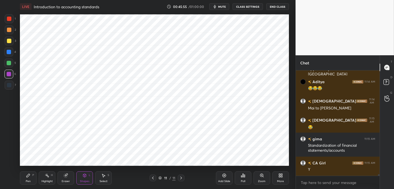
scroll to position [6751, 0]
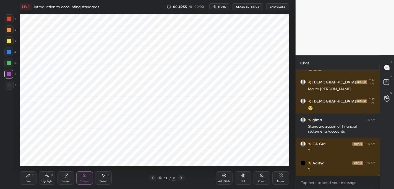
click at [30, 178] on div "Pen P" at bounding box center [28, 177] width 17 height 13
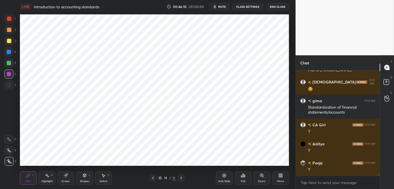
click at [83, 178] on div "Shapes L" at bounding box center [84, 177] width 17 height 13
click at [33, 177] on div "Pen P" at bounding box center [28, 177] width 17 height 13
click at [14, 83] on div "7" at bounding box center [10, 85] width 11 height 9
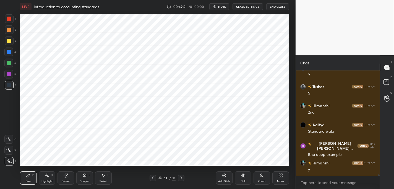
scroll to position [7190, 0]
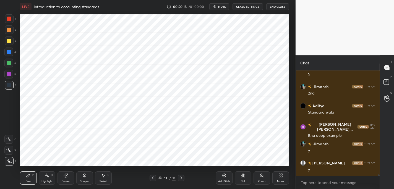
click at [14, 54] on div "4" at bounding box center [10, 52] width 12 height 9
click at [15, 89] on div "7" at bounding box center [10, 86] width 11 height 11
click at [228, 162] on div "LIVE Introduction to accounting standards 00:50:53 / 01:00:00 mute CLASS SETTIN…" at bounding box center [154, 94] width 273 height 189
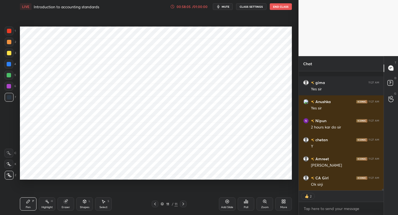
scroll to position [8298, 0]
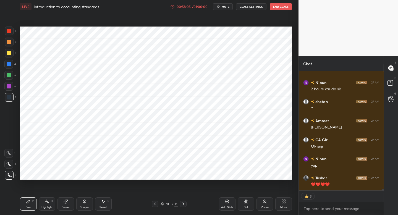
click at [278, 6] on button "End Class" at bounding box center [281, 6] width 22 height 7
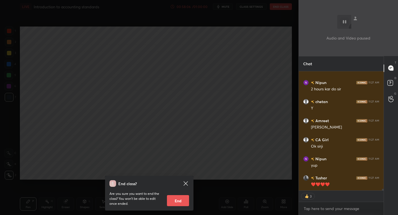
scroll to position [8317, 0]
click at [177, 198] on button "End" at bounding box center [178, 200] width 22 height 11
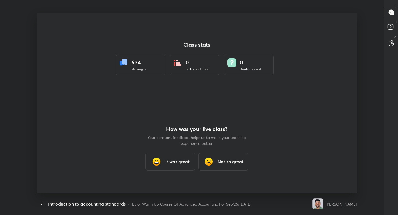
scroll to position [0, 0]
type textarea "x"
